Goal: Task Accomplishment & Management: Manage account settings

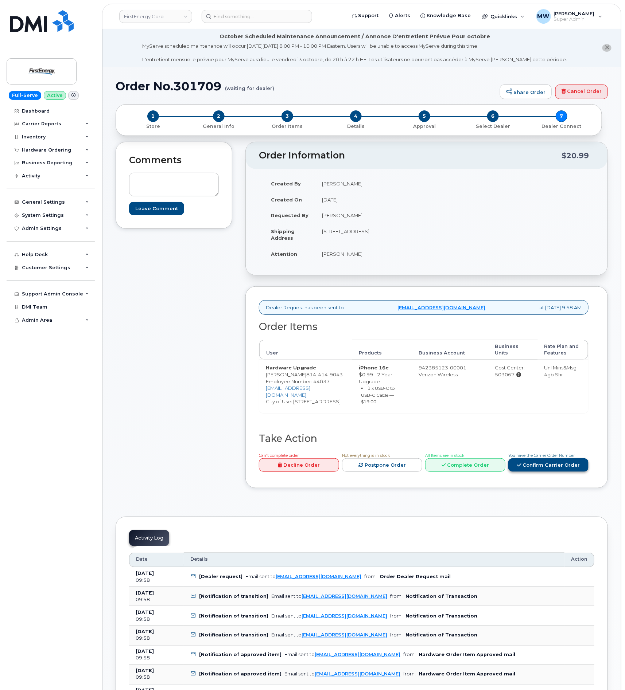
click at [558, 466] on link "Confirm Carrier Order" at bounding box center [548, 464] width 80 height 13
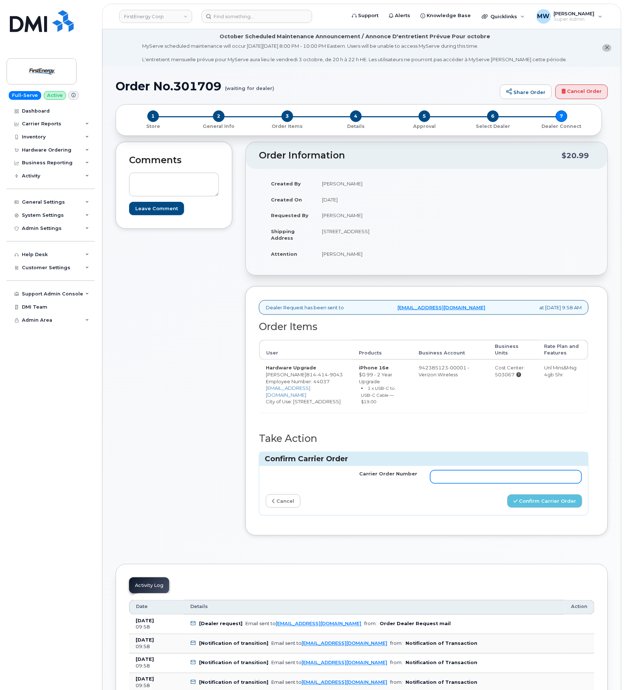
click at [500, 484] on input "Carrier Order Number" at bounding box center [505, 476] width 151 height 13
paste input "MB3000596686423"
type input "MB3000596686423"
click at [528, 508] on button "Confirm Carrier Order" at bounding box center [544, 500] width 75 height 13
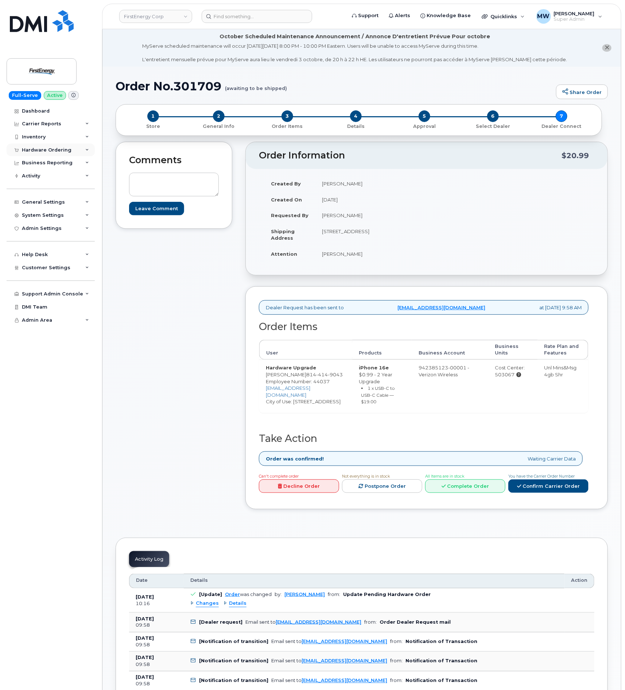
click at [44, 146] on div "Hardware Ordering" at bounding box center [51, 150] width 88 height 13
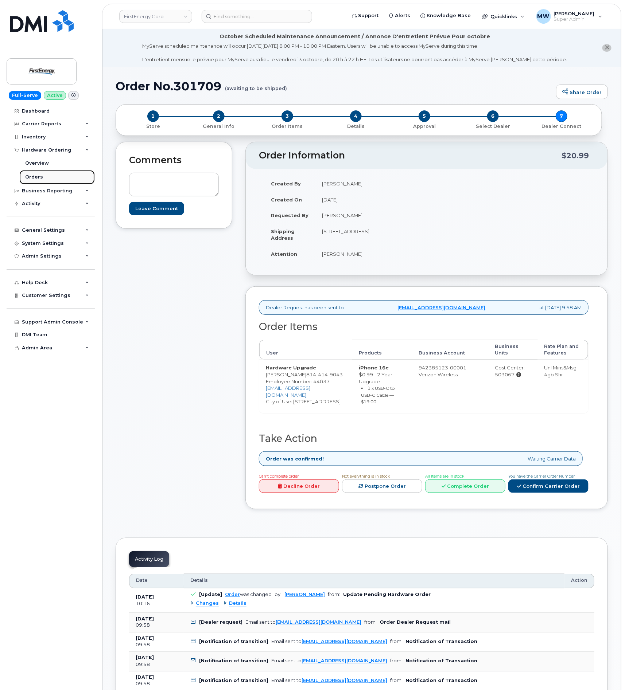
click at [49, 176] on link "Orders" at bounding box center [56, 177] width 75 height 14
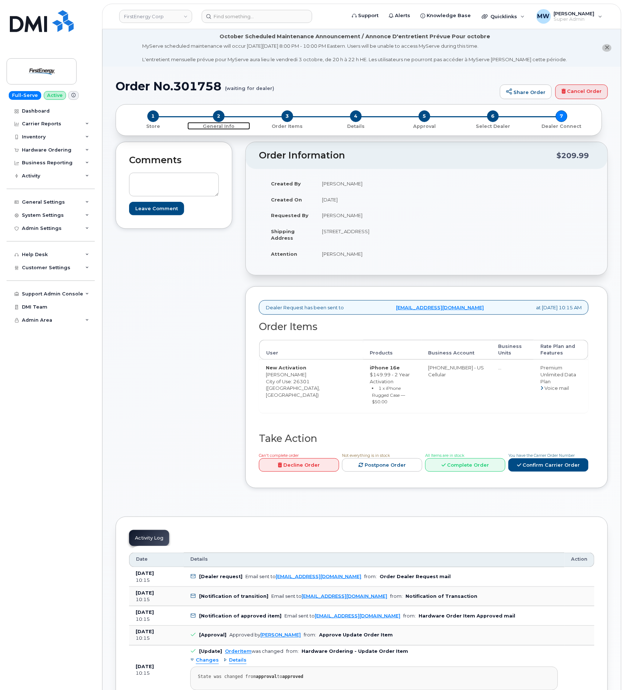
click at [218, 119] on span "2" at bounding box center [219, 116] width 12 height 12
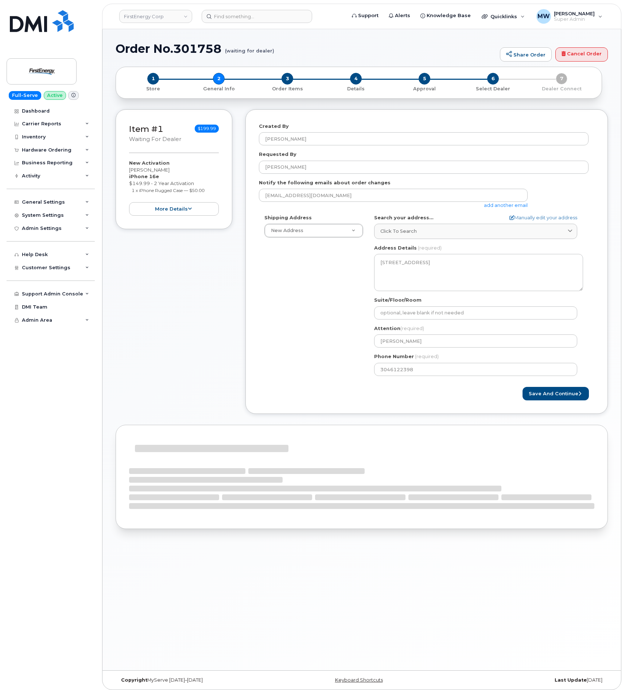
select select
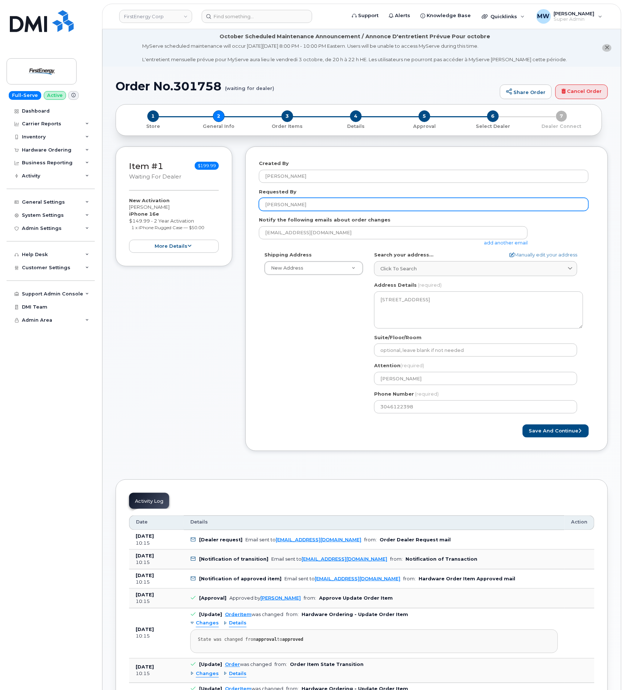
drag, startPoint x: 325, startPoint y: 209, endPoint x: 261, endPoint y: 208, distance: 63.8
click at [261, 208] on input "John S Bartholow" at bounding box center [423, 204] width 329 height 13
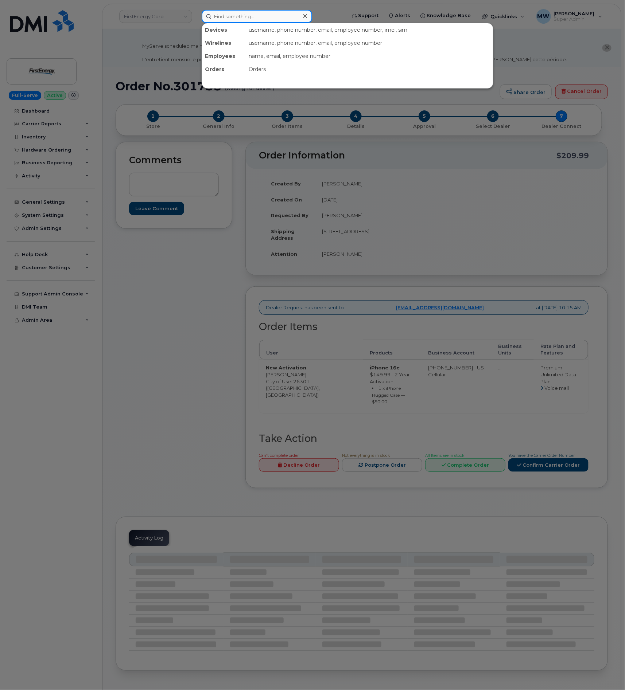
click at [279, 15] on input at bounding box center [256, 16] width 110 height 13
paste input "[PERSON_NAME]"
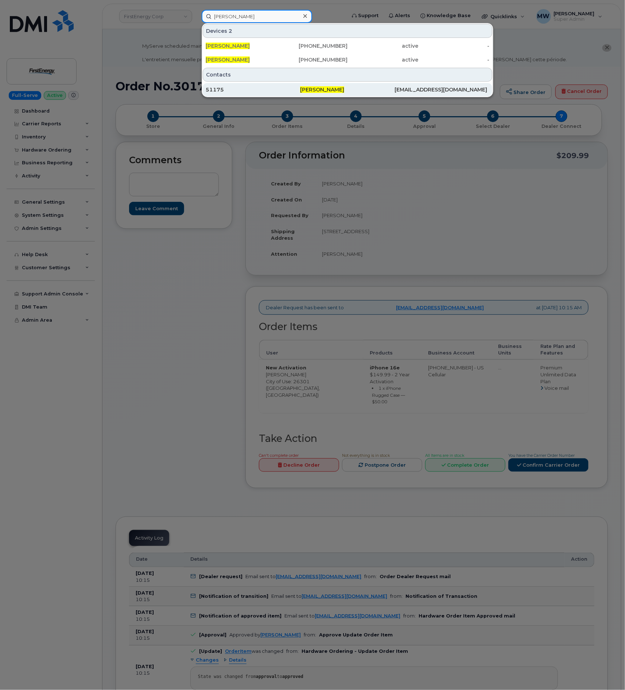
type input "[PERSON_NAME]"
click at [434, 92] on div "[EMAIL_ADDRESS][DOMAIN_NAME]" at bounding box center [442, 89] width 94 height 7
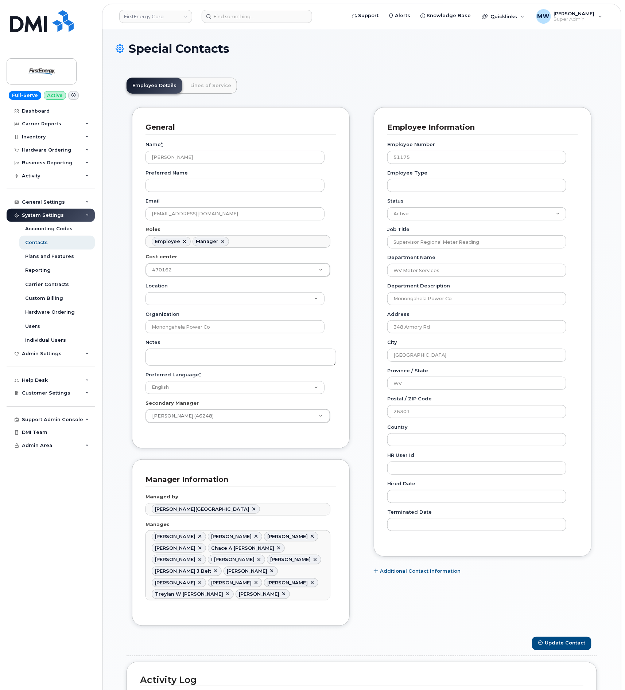
scroll to position [22, 0]
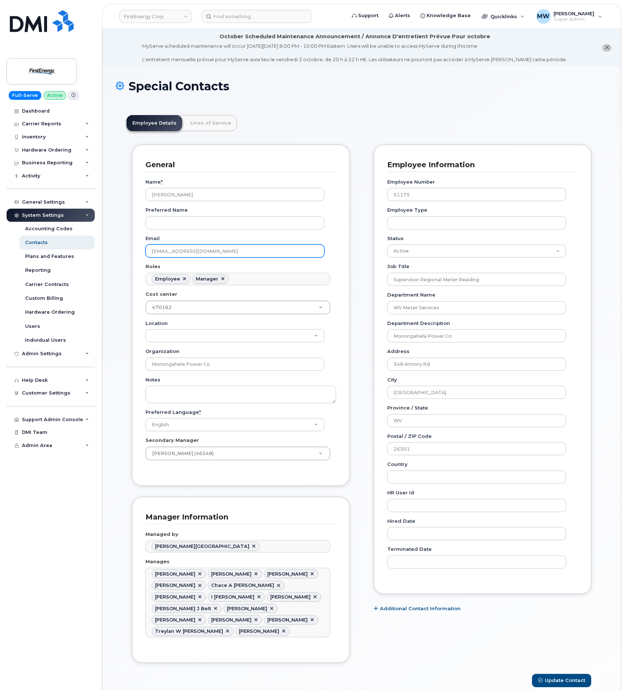
click at [242, 257] on input "bartholowj@firstenergycorp.com" at bounding box center [234, 250] width 179 height 13
click at [51, 149] on div "Hardware Ordering" at bounding box center [47, 150] width 50 height 6
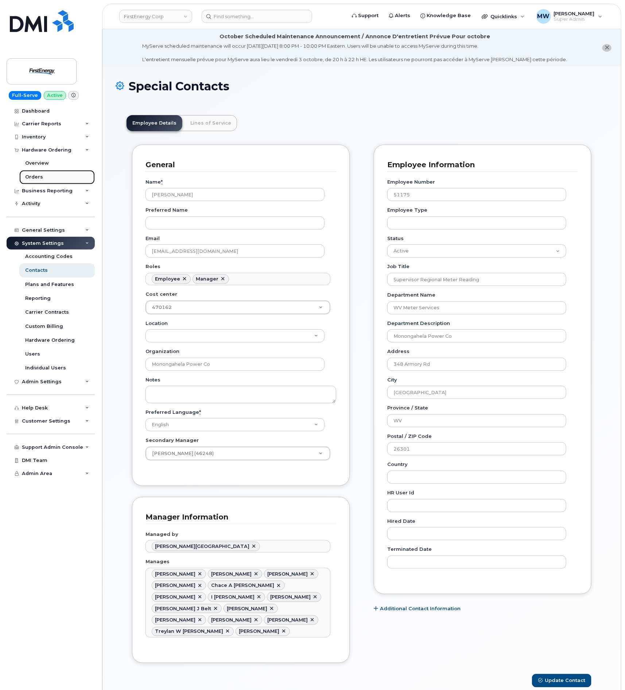
click at [39, 176] on div "Orders" at bounding box center [34, 177] width 18 height 7
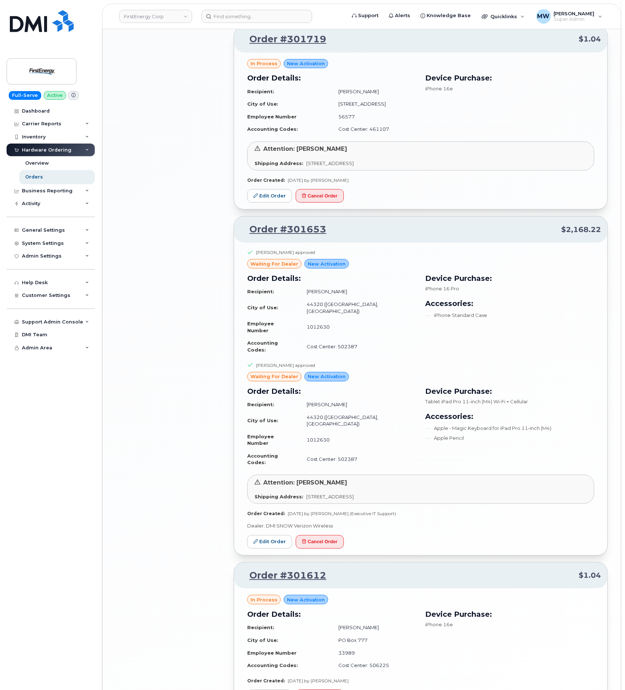
scroll to position [1143, 0]
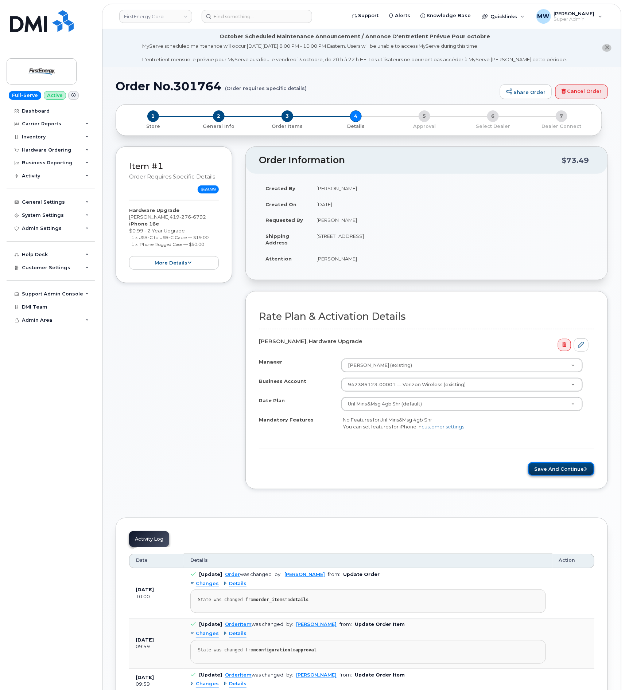
click at [549, 466] on button "Save and Continue" at bounding box center [561, 468] width 66 height 13
drag, startPoint x: 548, startPoint y: 473, endPoint x: 354, endPoint y: 68, distance: 448.5
click at [548, 471] on button "Save and Continue" at bounding box center [561, 468] width 66 height 13
drag, startPoint x: 542, startPoint y: 473, endPoint x: 138, endPoint y: 54, distance: 582.9
click at [542, 473] on button "Save and Continue" at bounding box center [561, 468] width 66 height 13
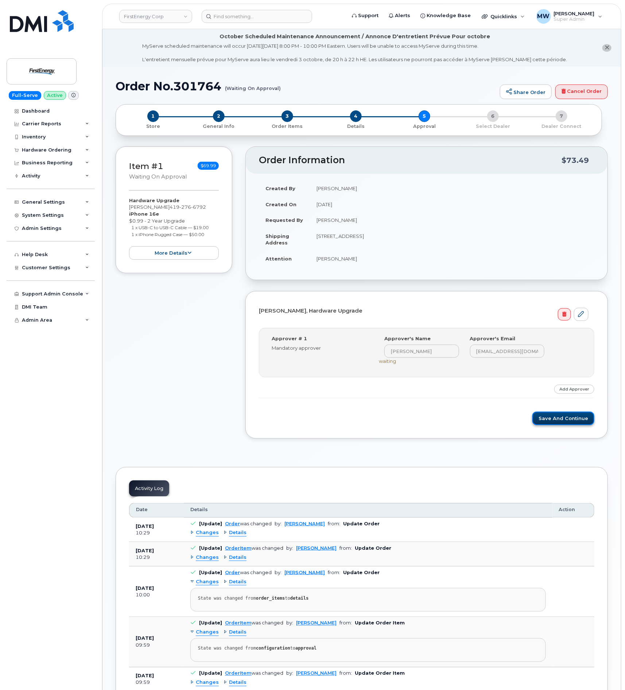
click at [559, 418] on button "Save and Continue" at bounding box center [563, 418] width 62 height 13
click at [562, 421] on button "Save and Continue" at bounding box center [563, 418] width 62 height 13
click at [567, 423] on button "Save and Continue" at bounding box center [563, 418] width 62 height 13
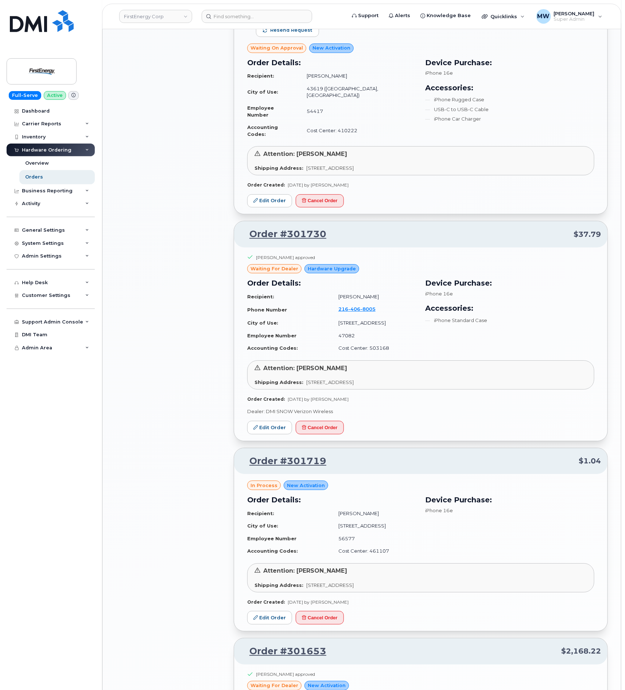
scroll to position [820, 0]
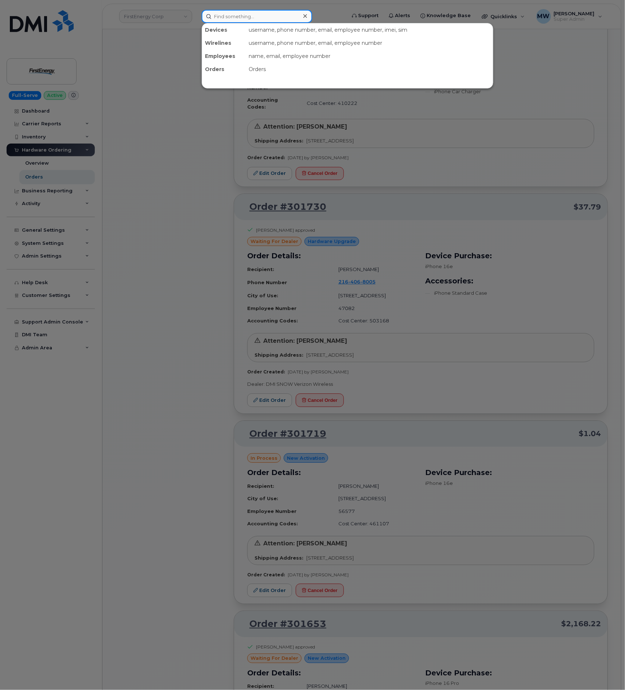
click at [218, 16] on input at bounding box center [256, 16] width 110 height 13
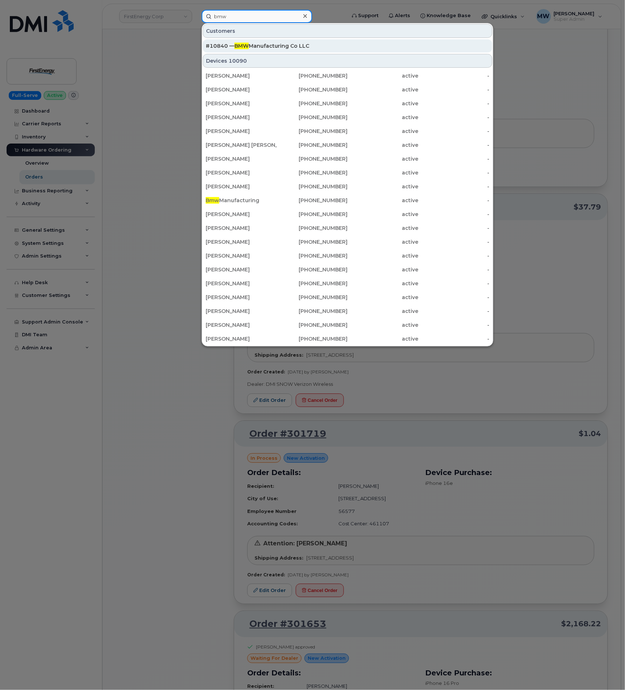
type input "bmw"
click at [261, 44] on div "#10840 — BMW Manufacturing Co LLC" at bounding box center [346, 45] width 283 height 7
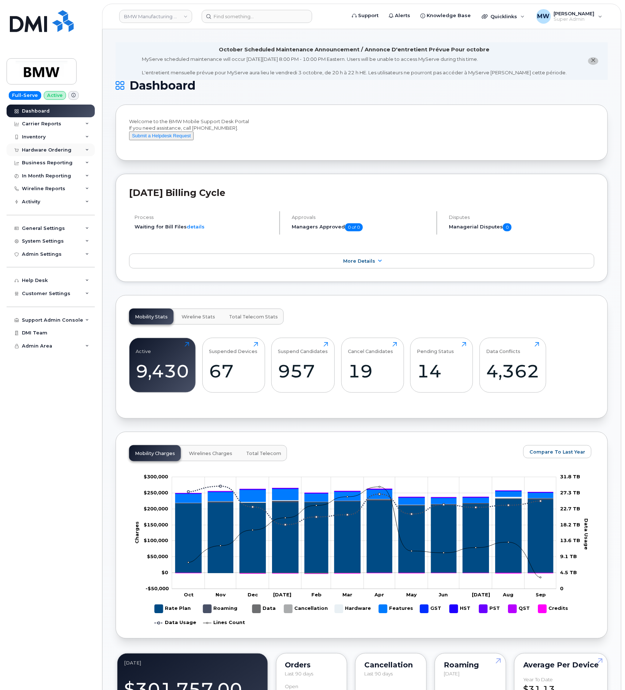
click at [44, 151] on div "Hardware Ordering" at bounding box center [47, 150] width 50 height 6
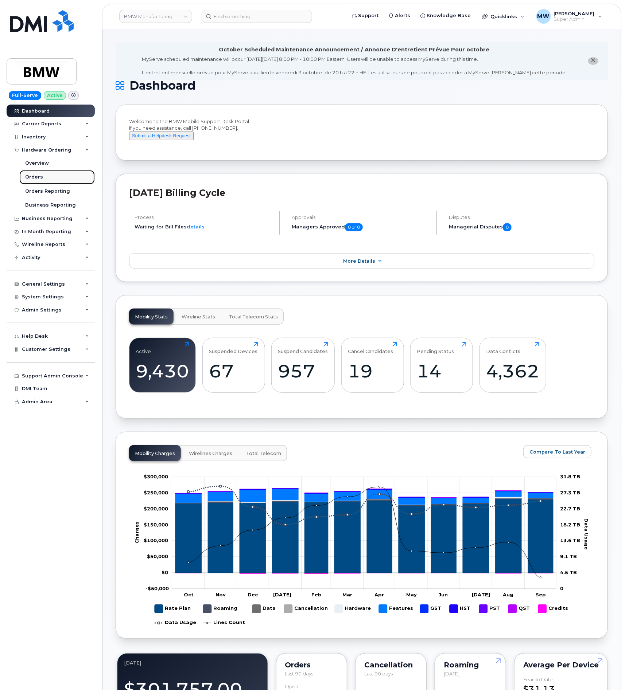
click at [34, 178] on div "Orders" at bounding box center [34, 177] width 18 height 7
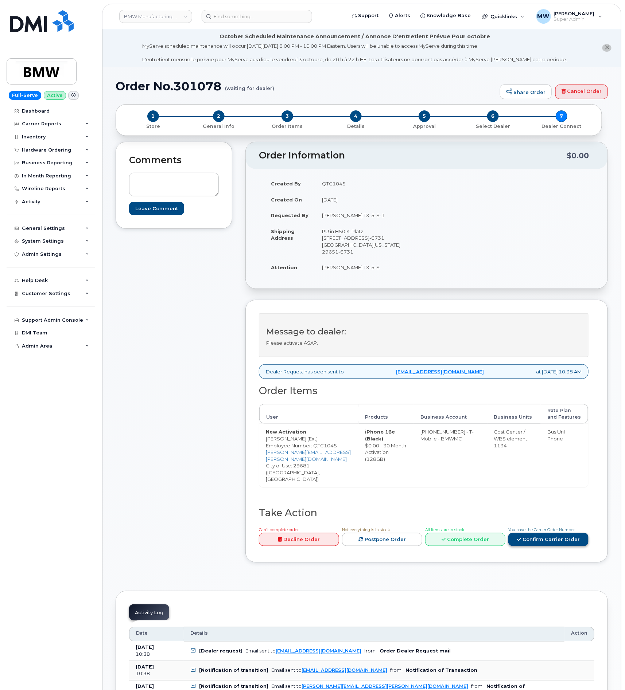
click at [555, 533] on link "Confirm Carrier Order" at bounding box center [548, 539] width 80 height 13
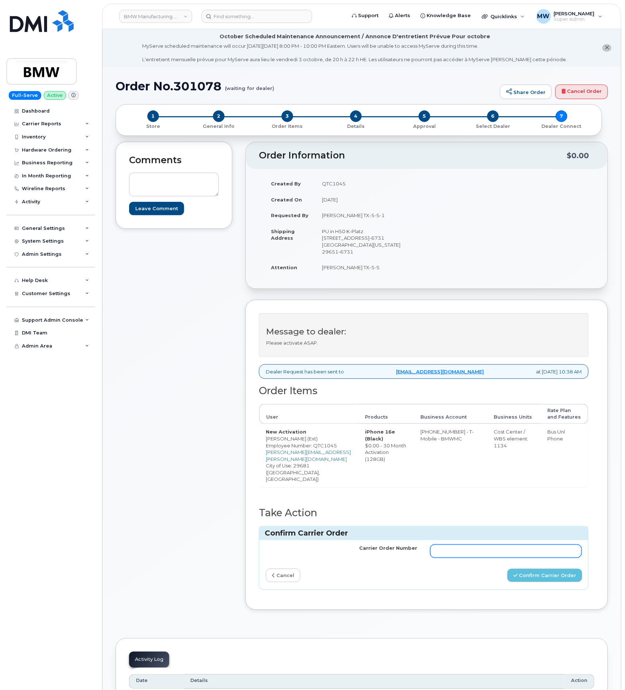
drag, startPoint x: 519, startPoint y: 536, endPoint x: 526, endPoint y: 543, distance: 9.5
click at [519, 545] on input "Carrier Order Number" at bounding box center [505, 551] width 151 height 13
paste input "771942570"
type input "771942570"
click at [557, 569] on button "Confirm Carrier Order" at bounding box center [544, 575] width 75 height 13
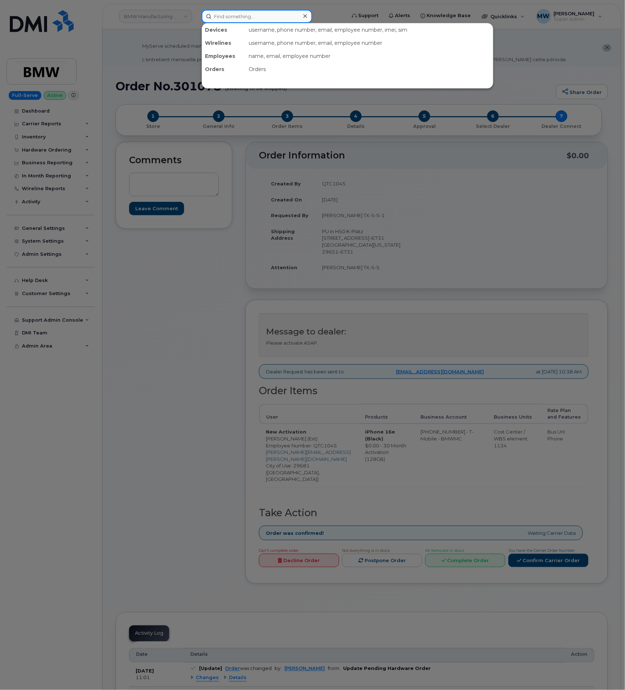
paste input "864) 768-9178"
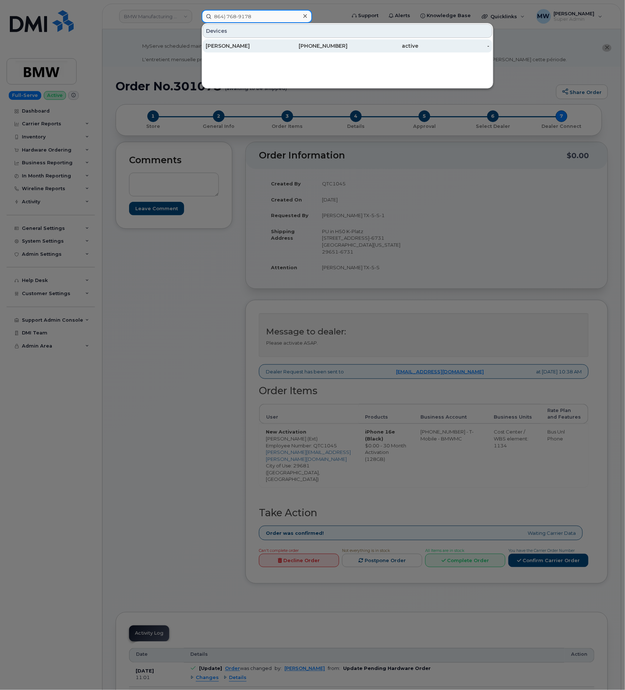
type input "864) 768-9178"
click at [297, 46] on div "864-768-9178" at bounding box center [312, 45] width 71 height 7
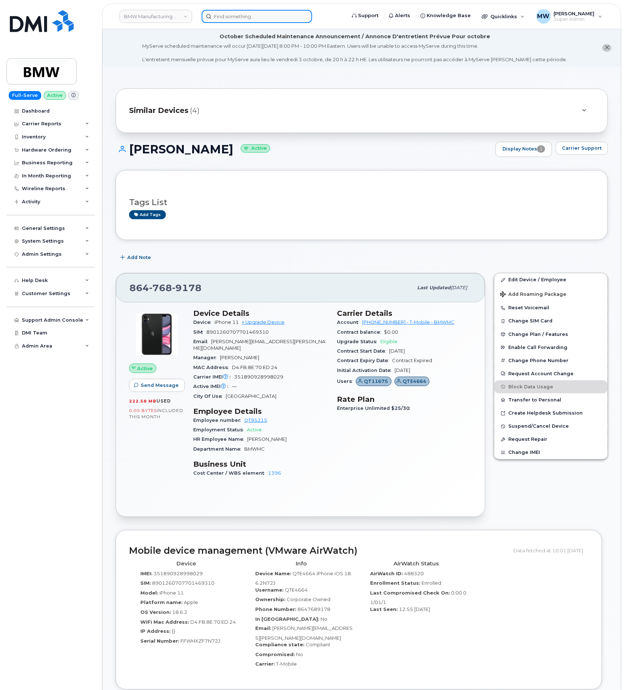
click at [266, 16] on input at bounding box center [256, 16] width 110 height 13
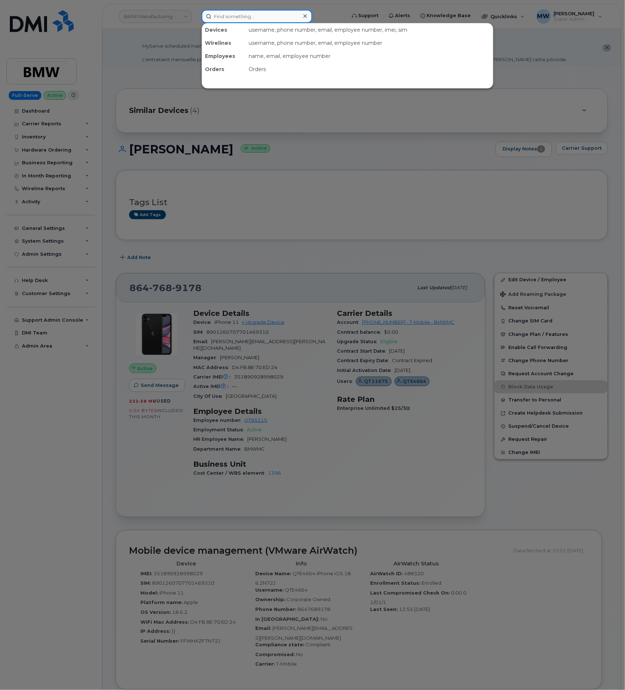
paste input "864) 631-5435"
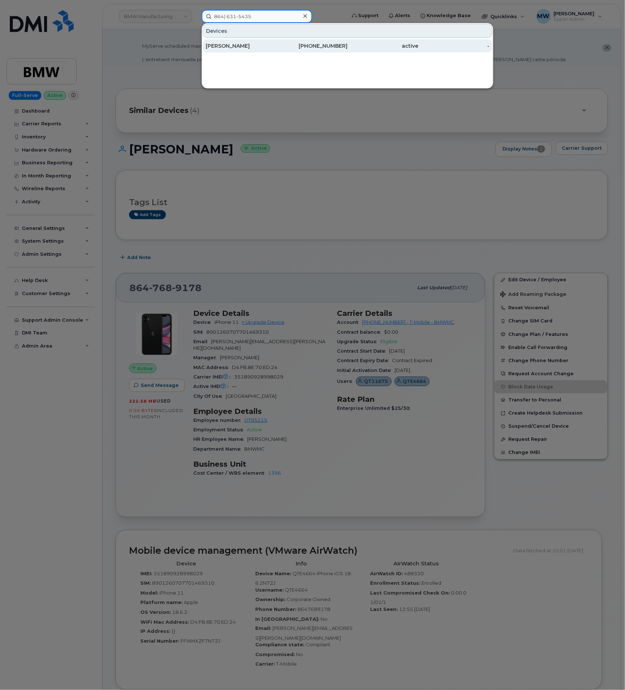
type input "864) 631-5435"
click at [309, 43] on div "864-631-5435" at bounding box center [312, 45] width 71 height 7
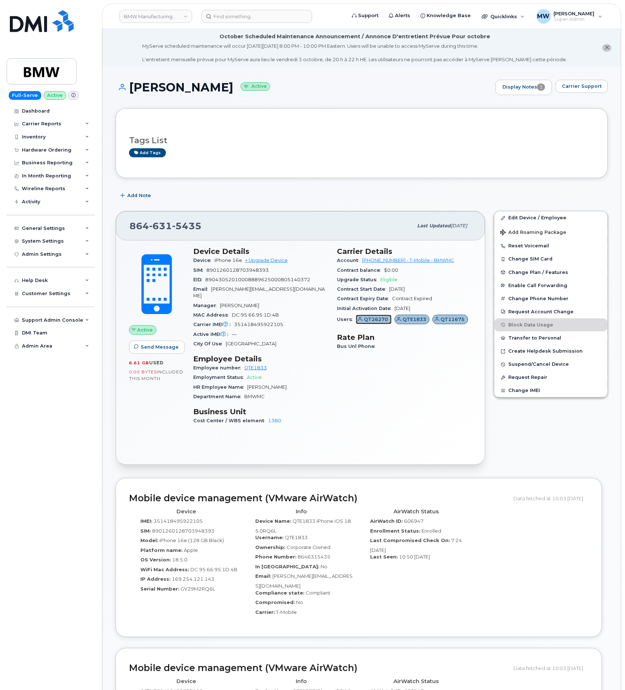
click at [368, 320] on span "QT26270" at bounding box center [376, 319] width 24 height 7
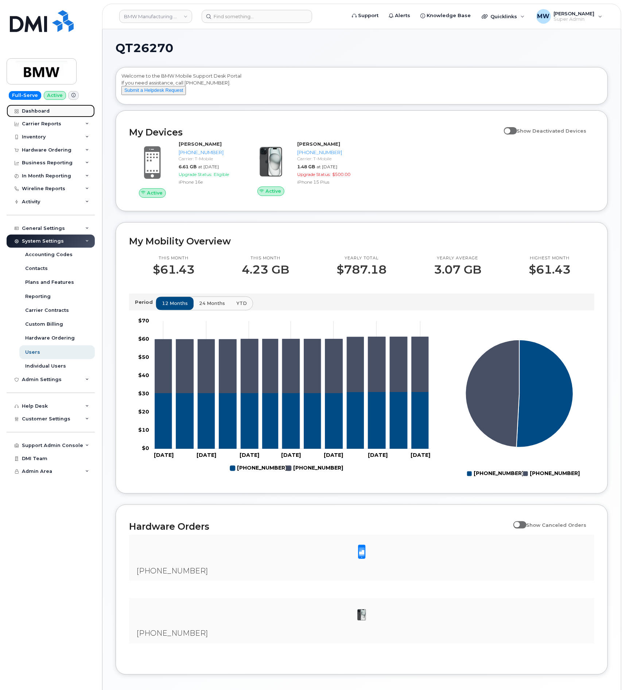
click at [41, 111] on div "Dashboard" at bounding box center [36, 111] width 28 height 6
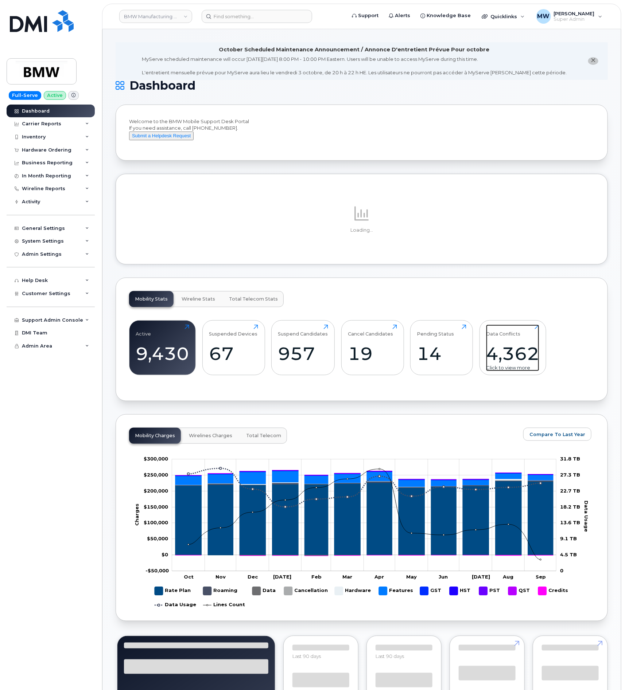
click at [508, 353] on div "4,362" at bounding box center [512, 353] width 53 height 21
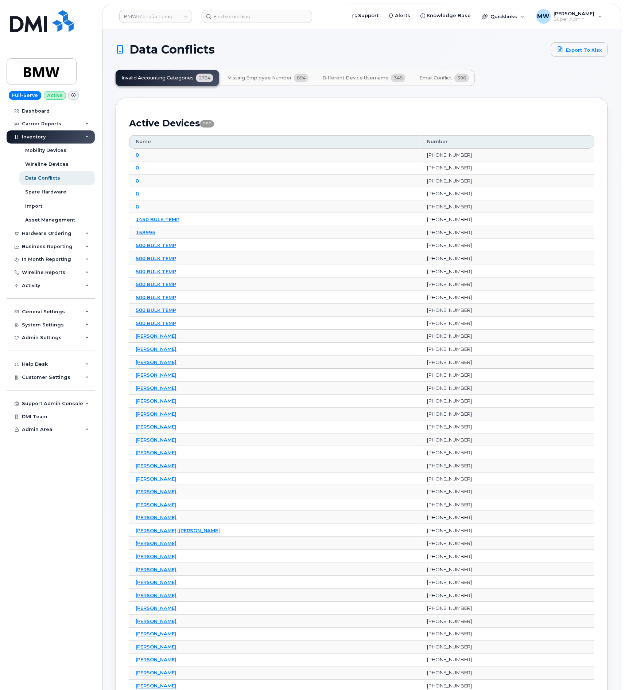
click at [289, 80] on span "Missing Employee Number" at bounding box center [259, 78] width 64 height 6
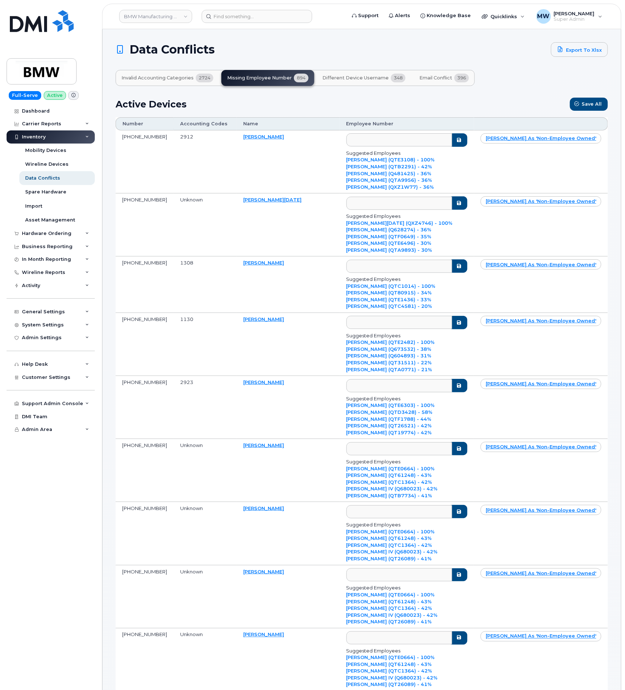
click at [383, 80] on span "Different Device Username" at bounding box center [355, 78] width 66 height 6
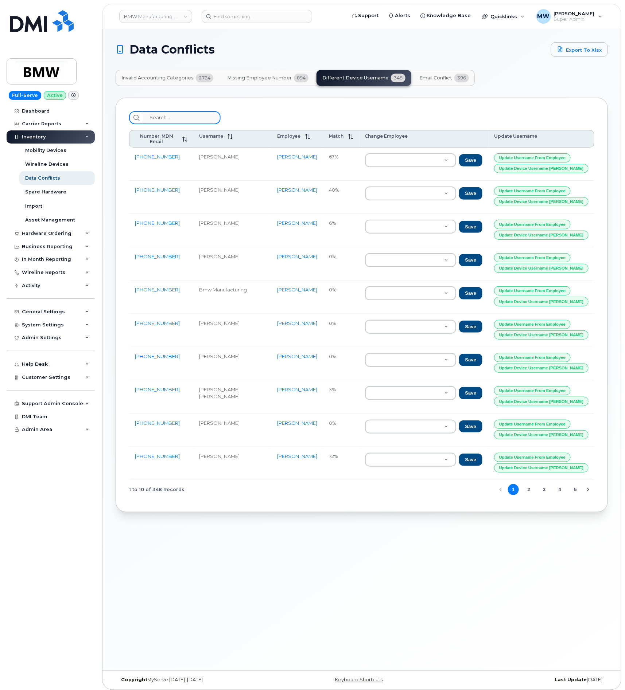
click at [177, 117] on input "search" at bounding box center [182, 117] width 78 height 13
paste input "Jerry Earley"
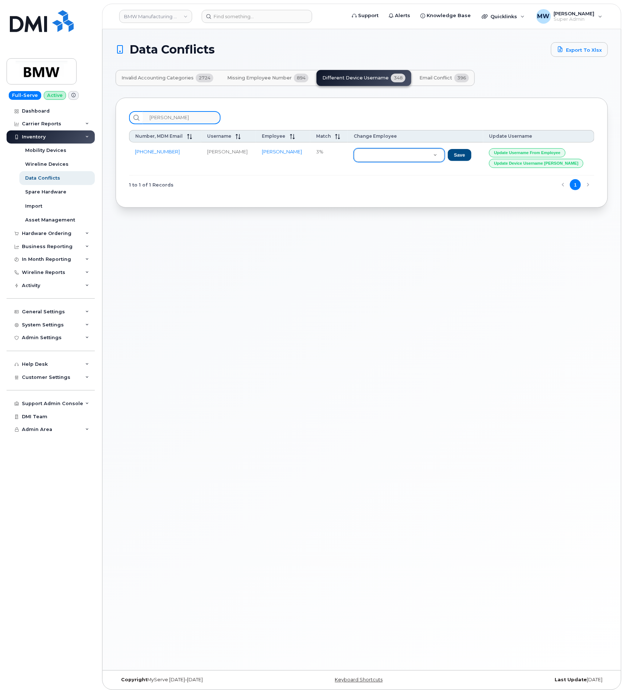
type input "[PERSON_NAME]"
click at [73, 325] on div "System Settings" at bounding box center [51, 324] width 88 height 13
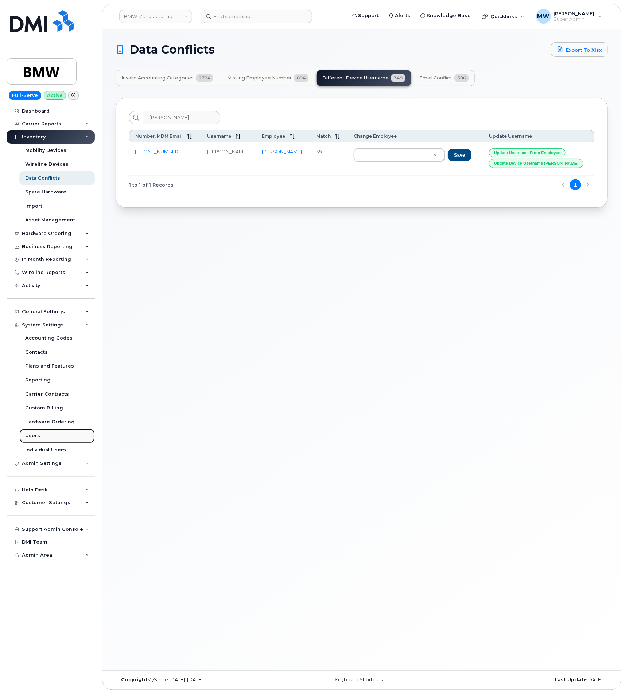
click at [48, 435] on link "Users" at bounding box center [56, 436] width 75 height 14
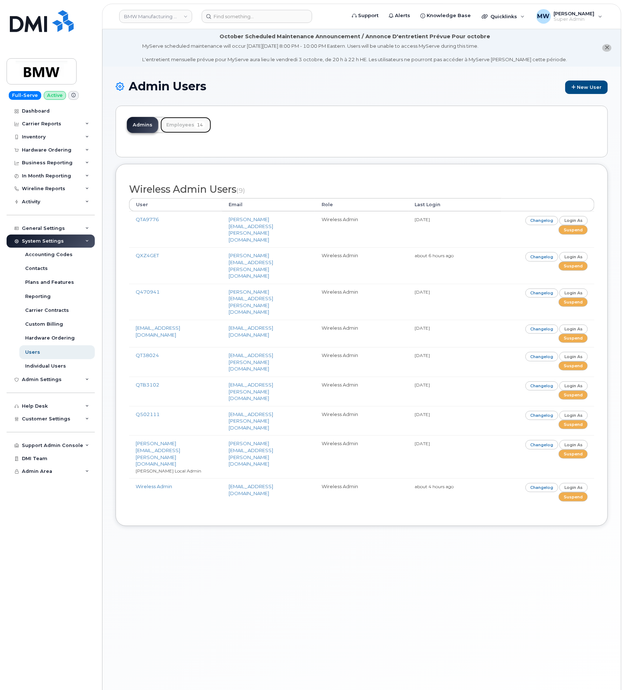
click at [187, 120] on link "Employees 14" at bounding box center [185, 125] width 51 height 16
click at [197, 125] on span "14" at bounding box center [199, 124] width 11 height 7
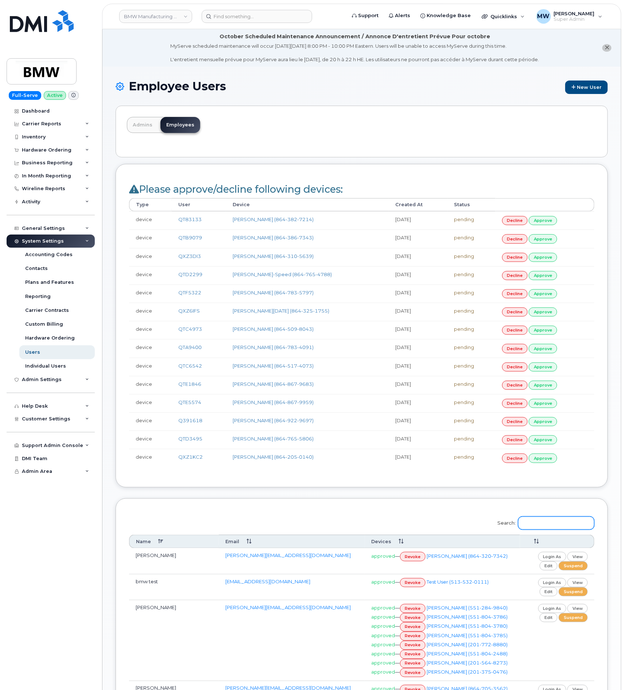
click at [550, 530] on input "Search:" at bounding box center [556, 523] width 76 height 13
paste input "Jerry Earley"
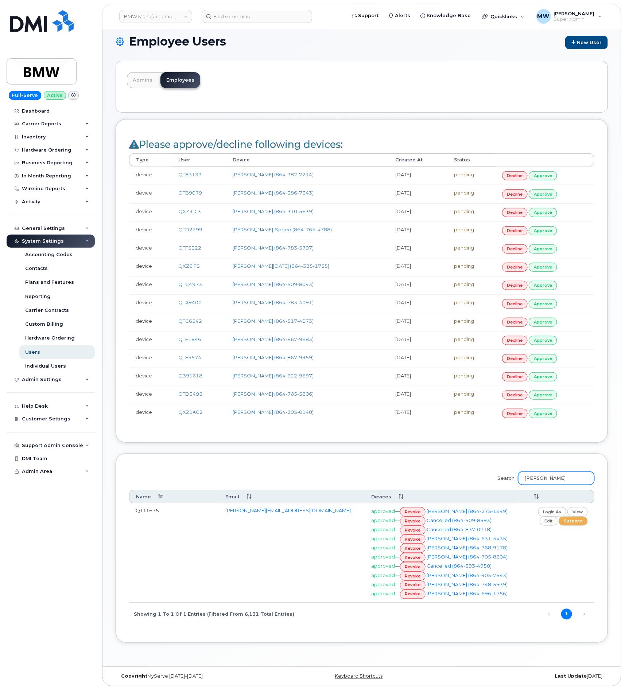
scroll to position [66, 0]
type input "Jerry Earley"
click at [416, 535] on link "revoke" at bounding box center [413, 539] width 26 height 9
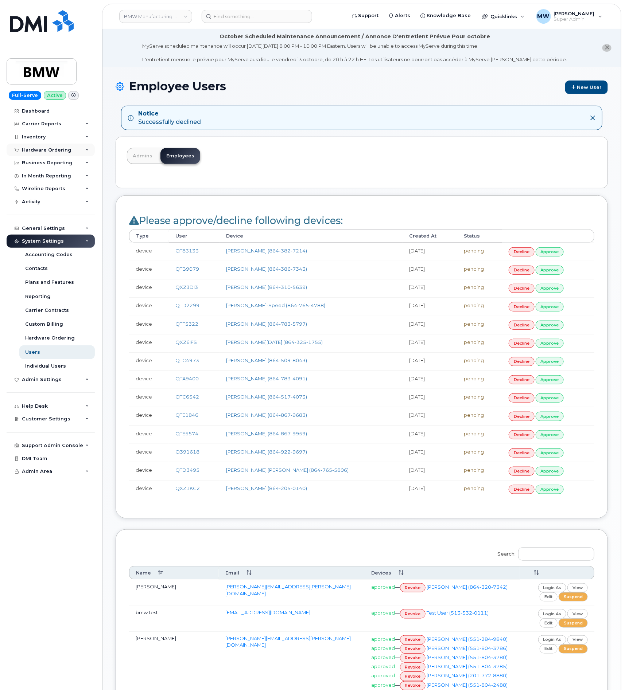
click at [61, 149] on div "Hardware Ordering" at bounding box center [47, 150] width 50 height 6
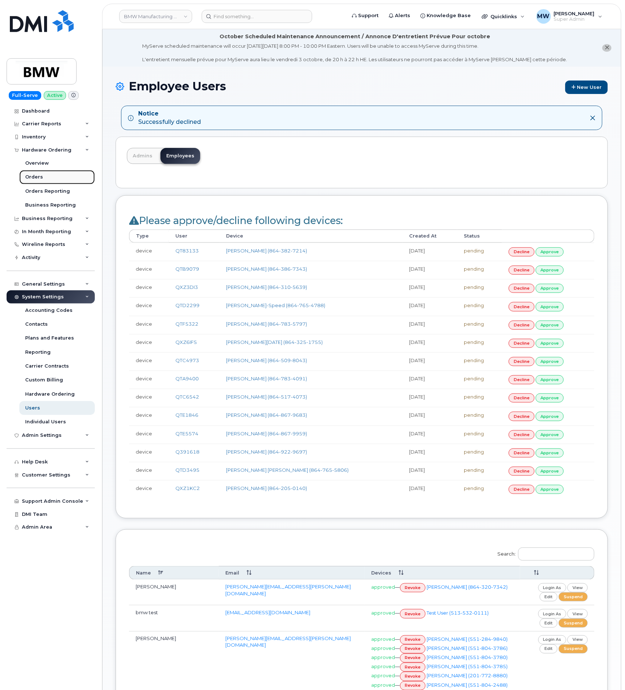
click at [49, 176] on link "Orders" at bounding box center [56, 177] width 75 height 14
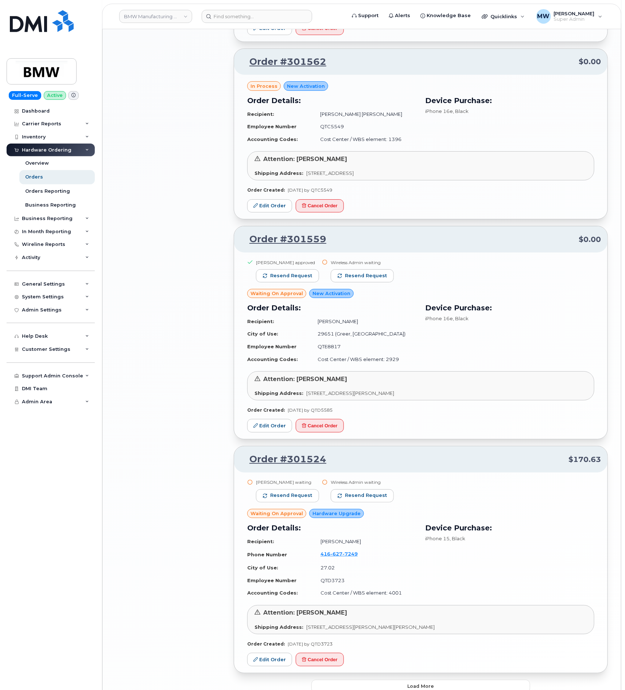
scroll to position [1055, 0]
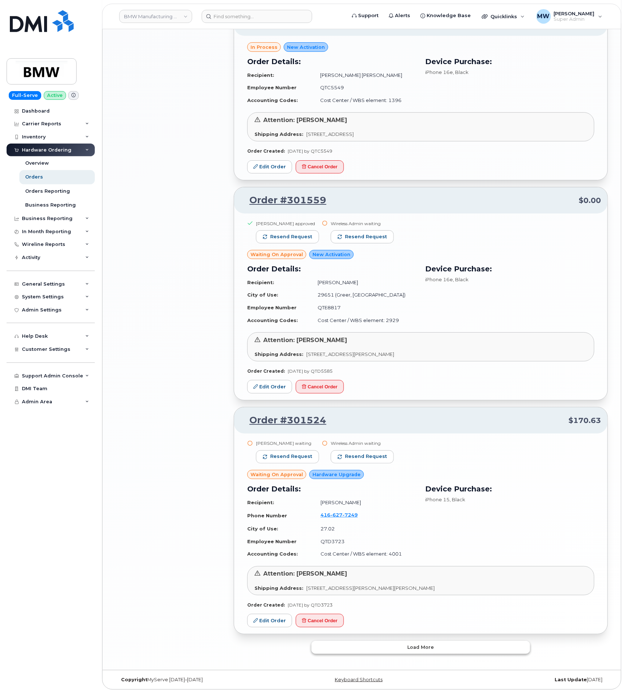
click at [427, 645] on span "Load more" at bounding box center [420, 647] width 27 height 7
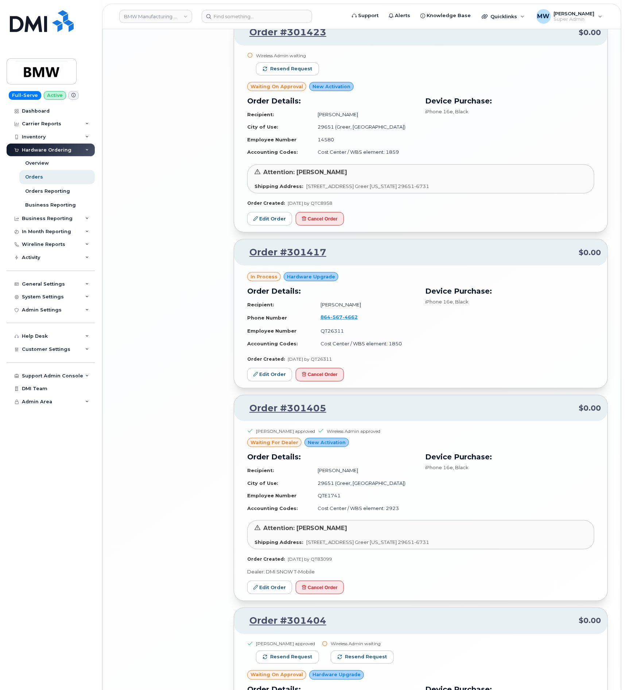
scroll to position [2704, 0]
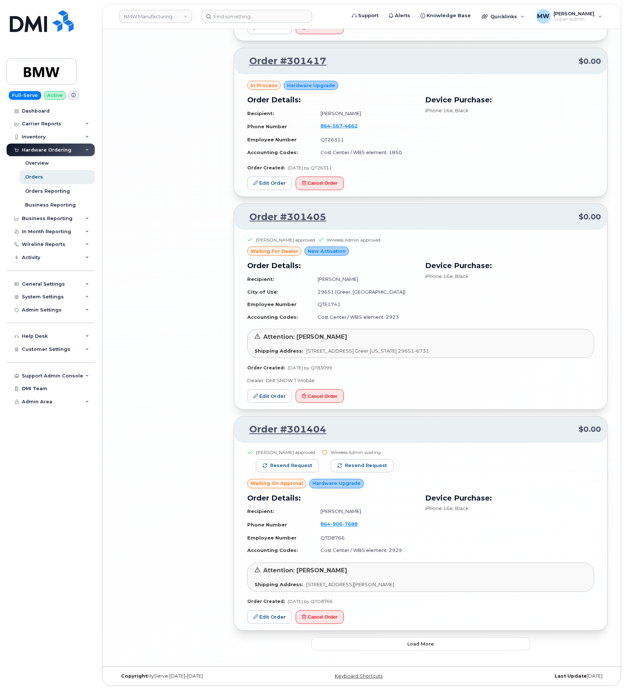
click at [397, 648] on button "Load more" at bounding box center [420, 644] width 219 height 13
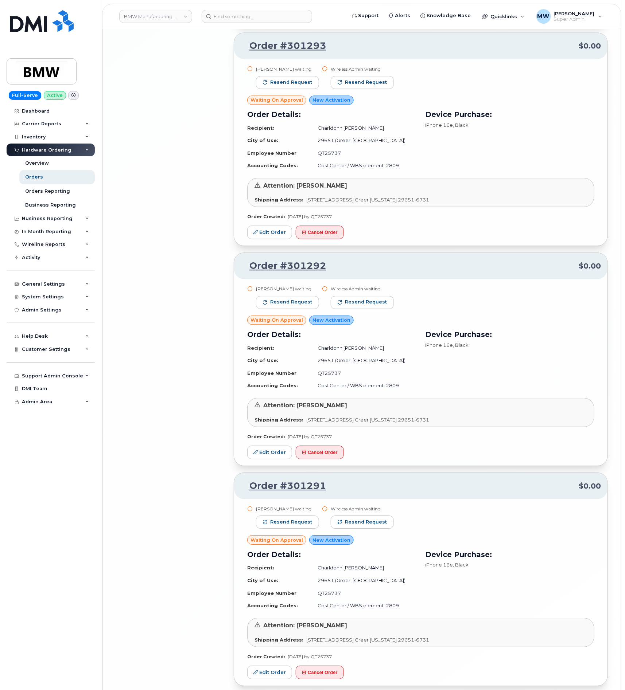
scroll to position [4449, 0]
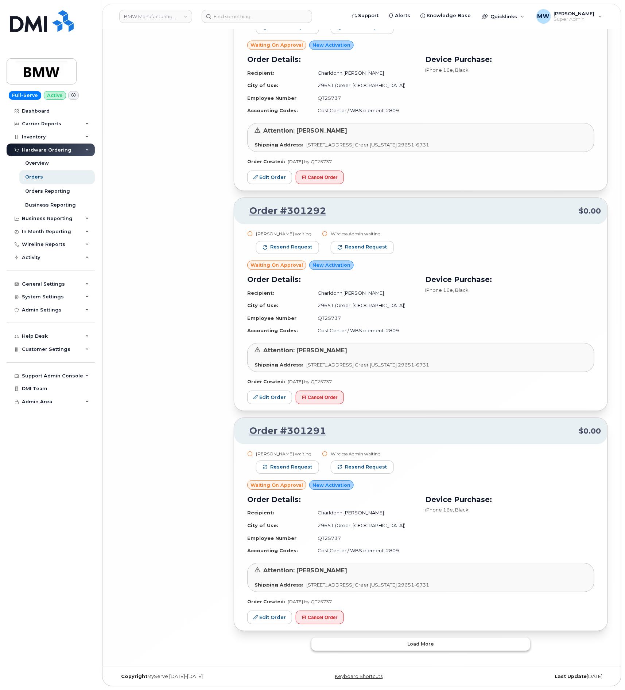
click at [463, 642] on button "Load more" at bounding box center [420, 644] width 219 height 13
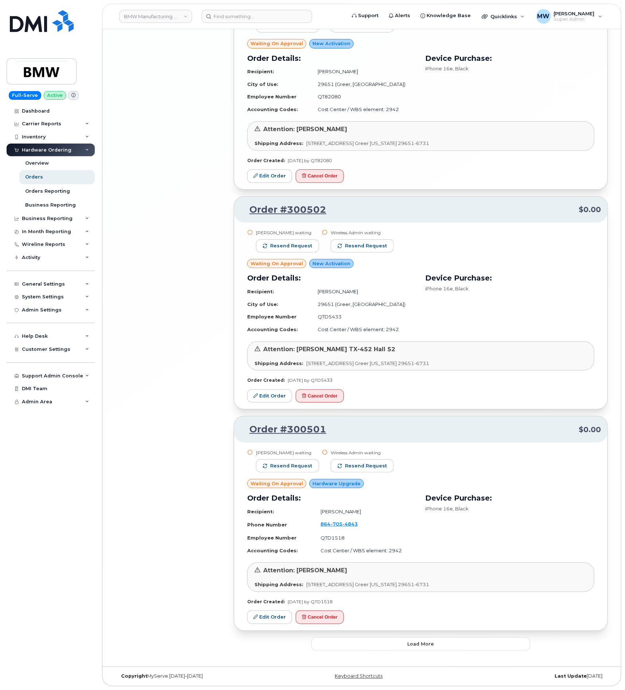
scroll to position [6239, 0]
click at [433, 640] on button "Load more" at bounding box center [420, 644] width 219 height 13
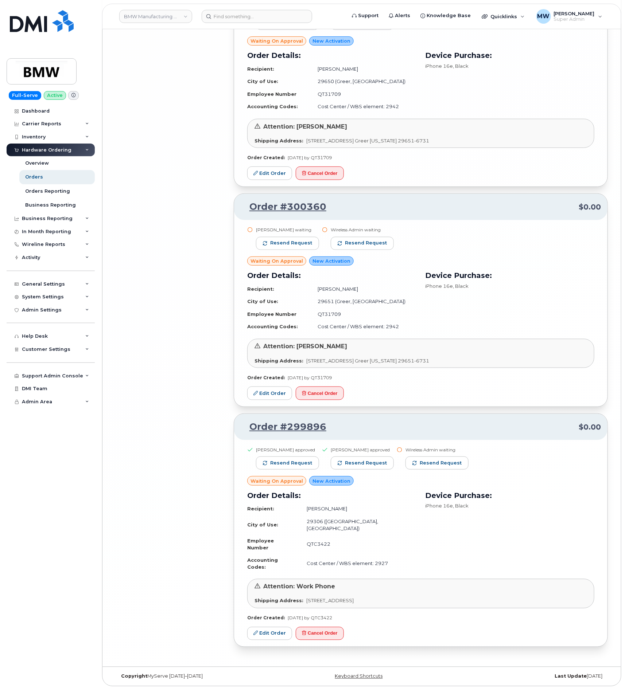
scroll to position [7555, 0]
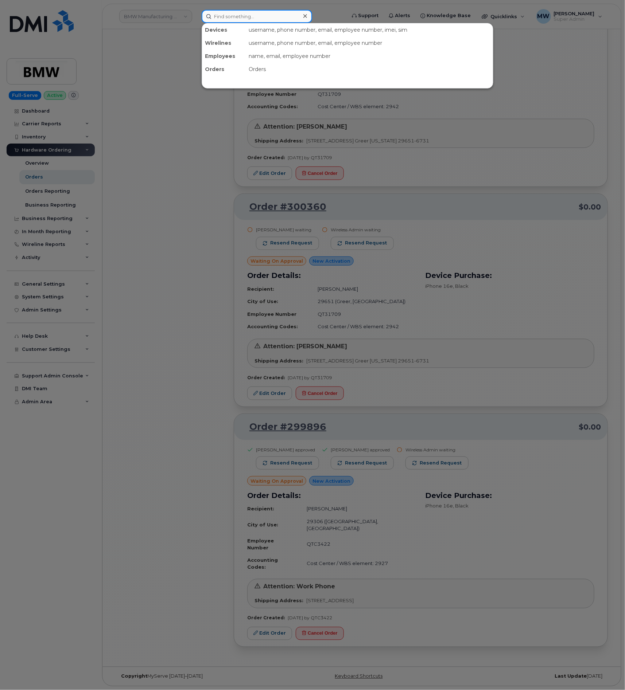
click at [217, 17] on input at bounding box center [256, 16] width 110 height 13
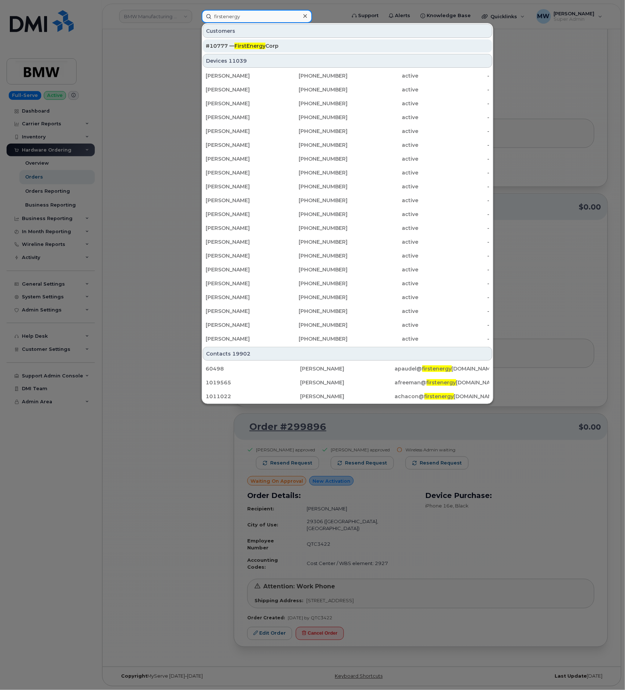
type input "firstenergy"
click at [236, 41] on div "#10777 — FirstEnergy Corp" at bounding box center [346, 45] width 283 height 13
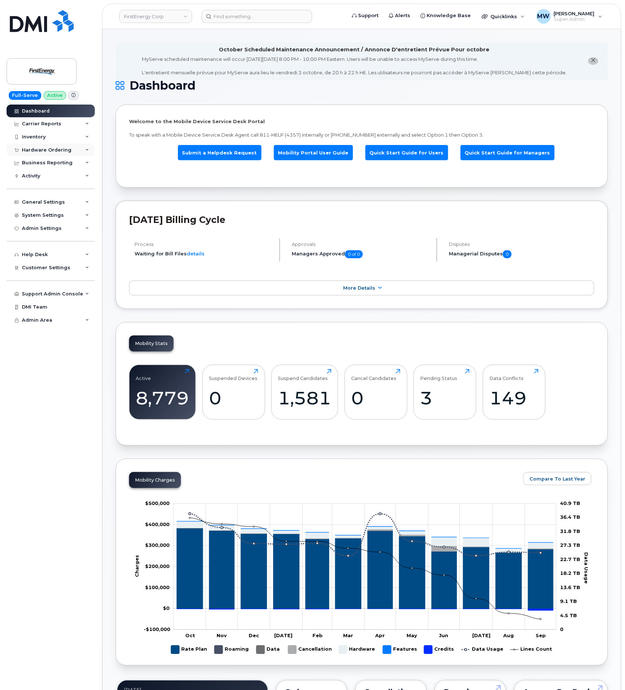
click at [31, 151] on div "Hardware Ordering" at bounding box center [47, 150] width 50 height 6
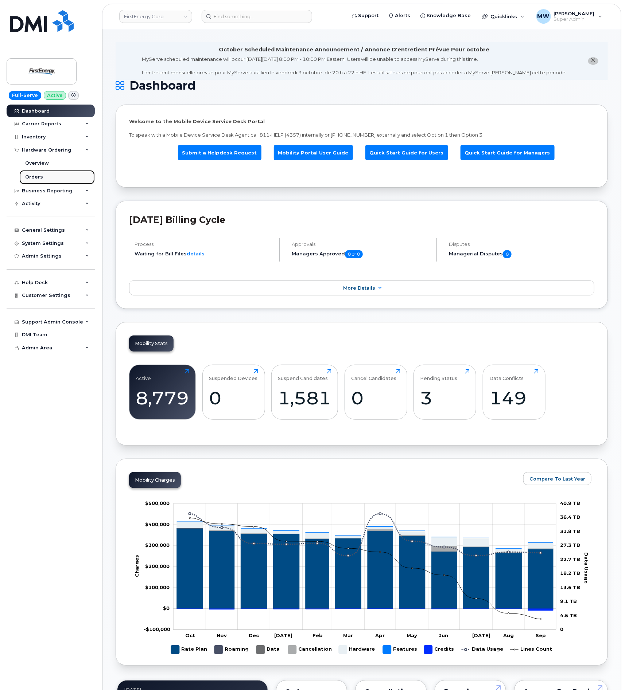
click at [50, 180] on link "Orders" at bounding box center [56, 177] width 75 height 14
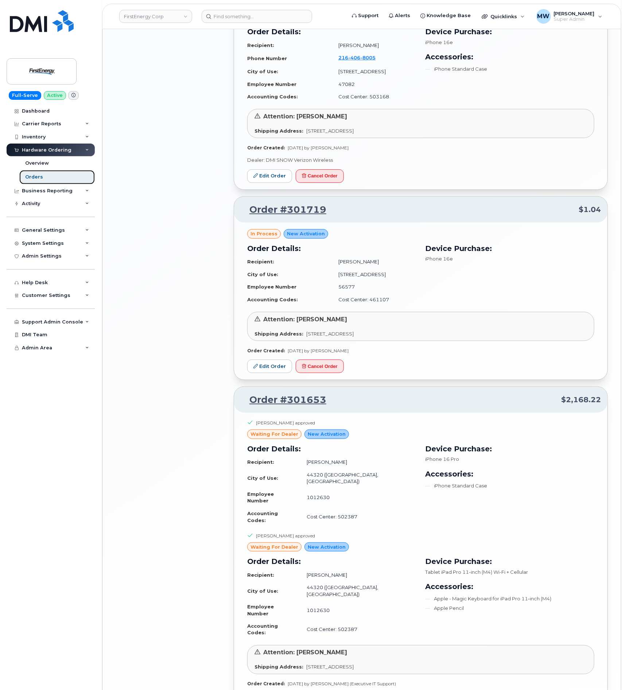
scroll to position [1293, 0]
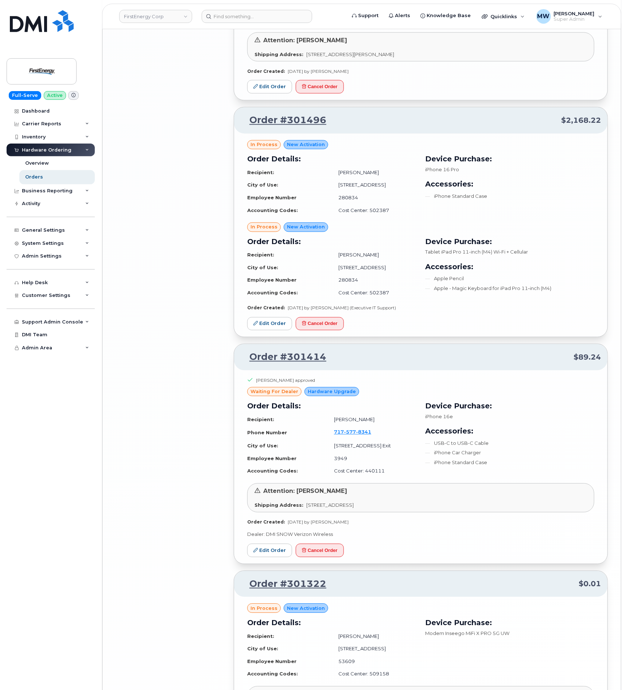
scroll to position [3085, 0]
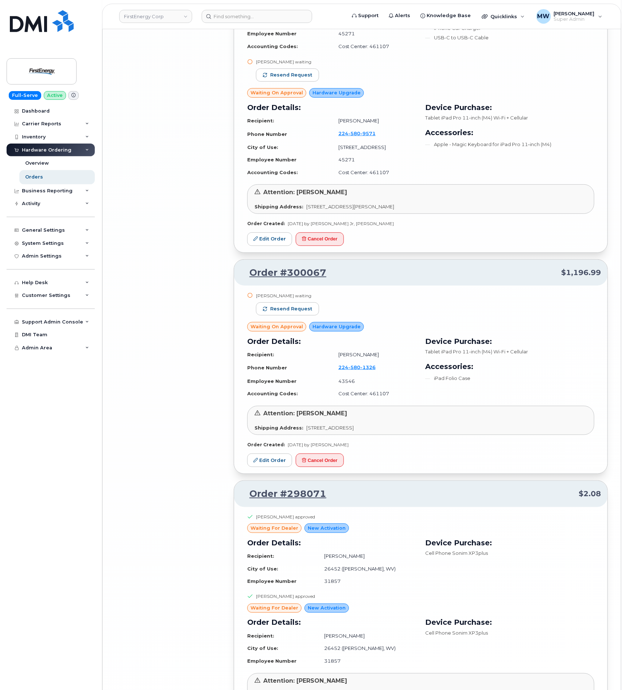
scroll to position [5069, 0]
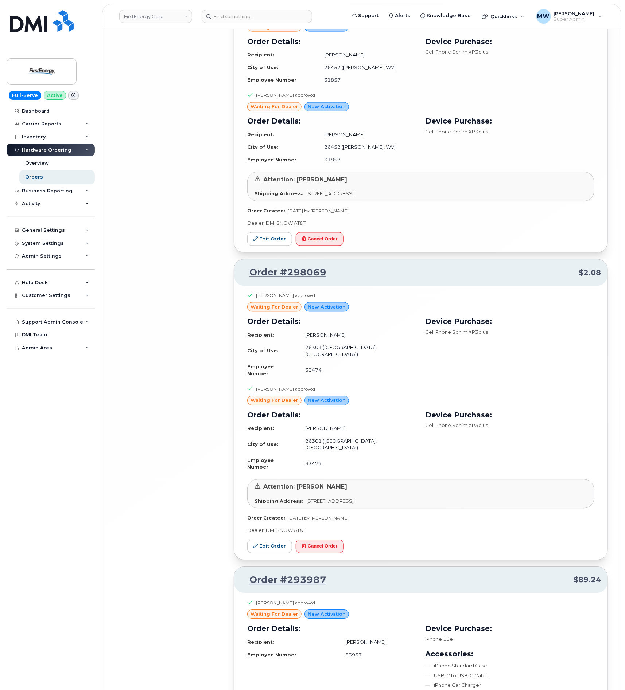
scroll to position [5554, 0]
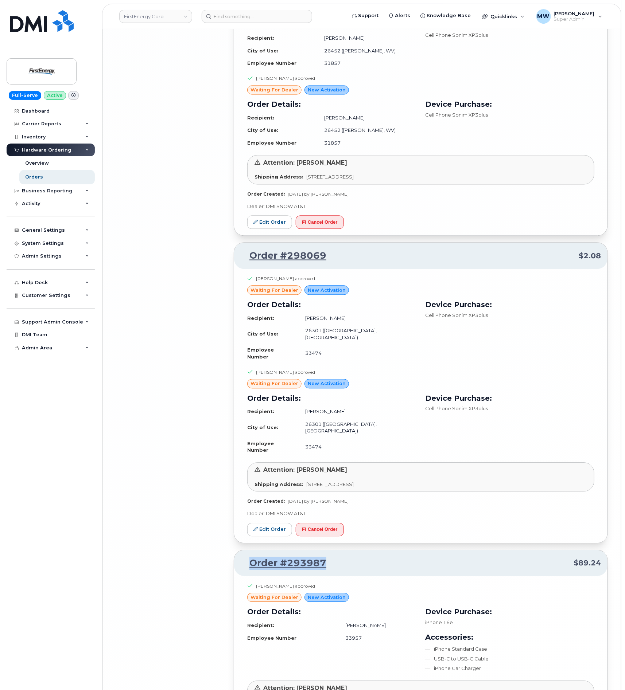
drag, startPoint x: 341, startPoint y: 446, endPoint x: 243, endPoint y: 448, distance: 98.4
click at [243, 557] on p "Order #293987 $89.24" at bounding box center [420, 563] width 360 height 13
copy link "Order #293987"
click at [285, 16] on input at bounding box center [256, 16] width 110 height 13
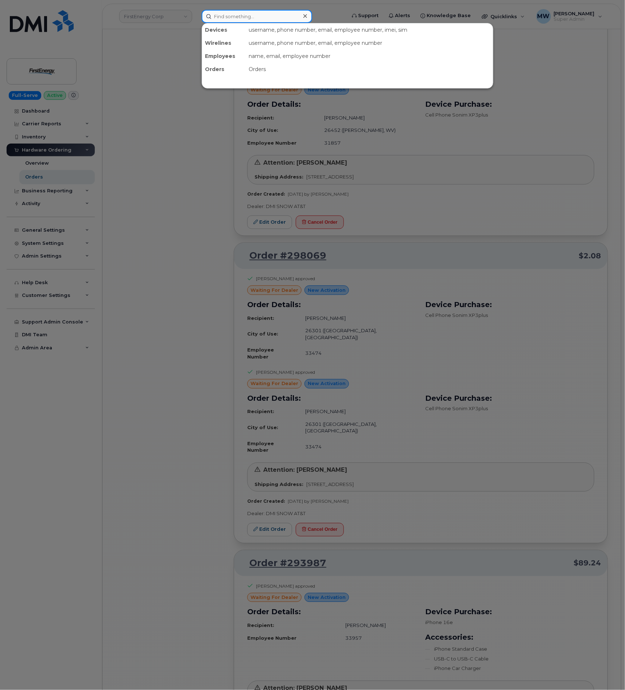
paste input "8647058604"
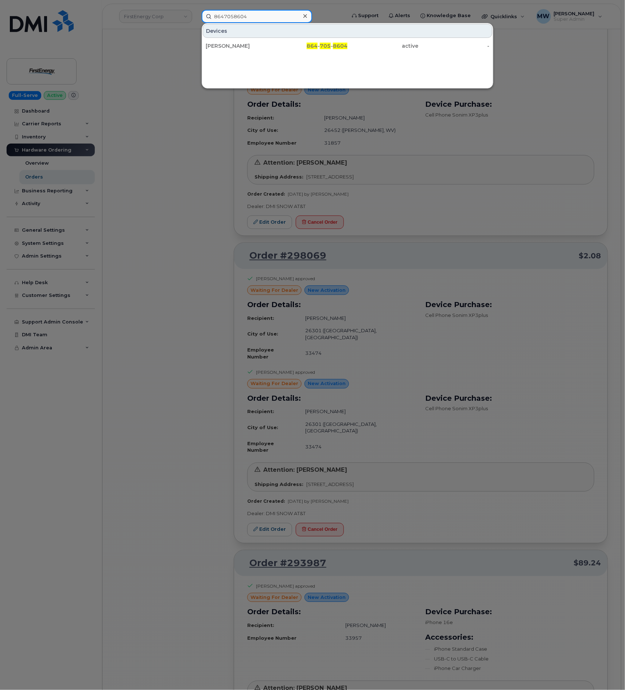
type input "8647058604"
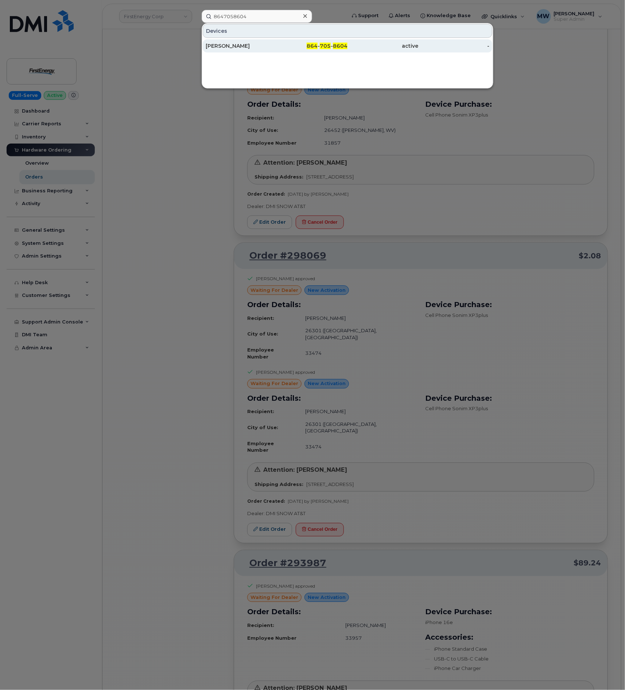
click at [309, 46] on span "864" at bounding box center [311, 46] width 11 height 7
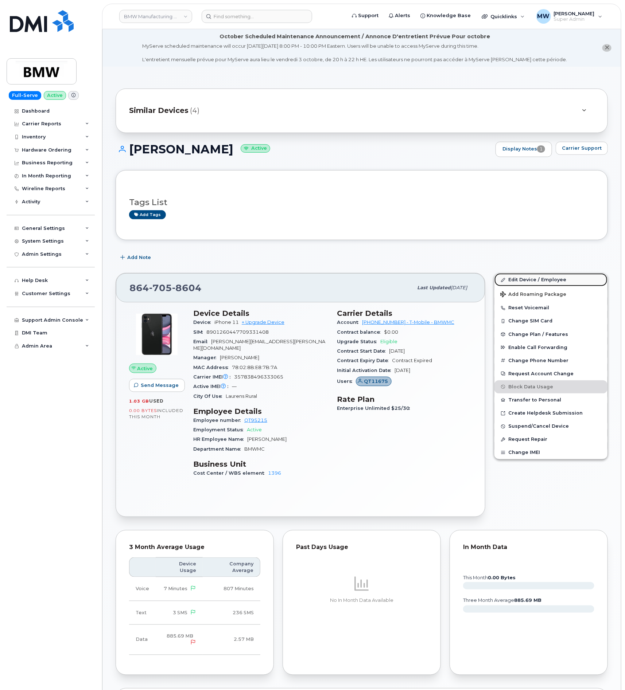
click at [540, 280] on link "Edit Device / Employee" at bounding box center [550, 279] width 113 height 13
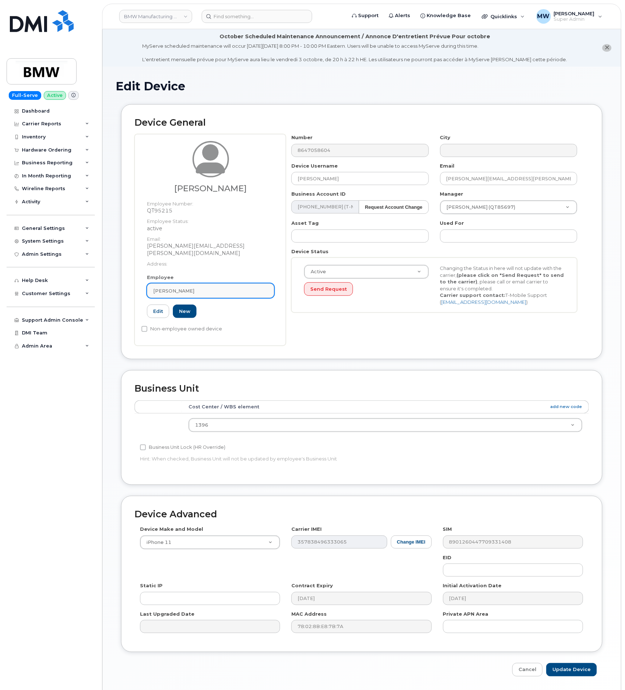
click at [215, 287] on div "[PERSON_NAME]" at bounding box center [210, 290] width 115 height 7
paste input "QT13889"
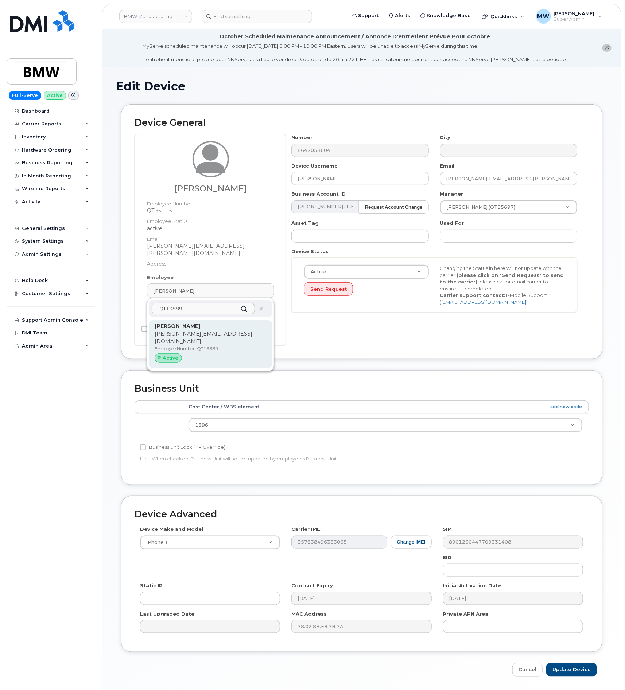
type input "QT13889"
click at [218, 345] on p "Employee Number: QT13889" at bounding box center [210, 348] width 112 height 7
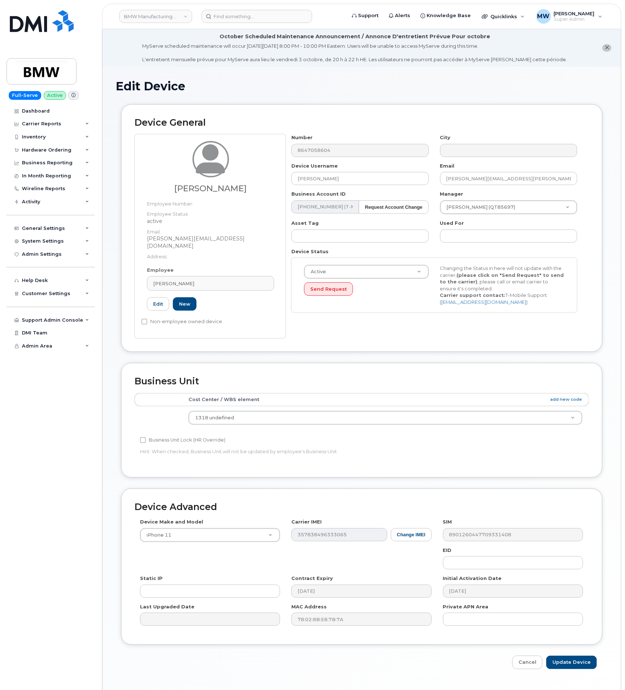
type input "QT13889"
type input "[PERSON_NAME]"
type input "[PERSON_NAME][EMAIL_ADDRESS][DOMAIN_NAME]"
type input "14966767"
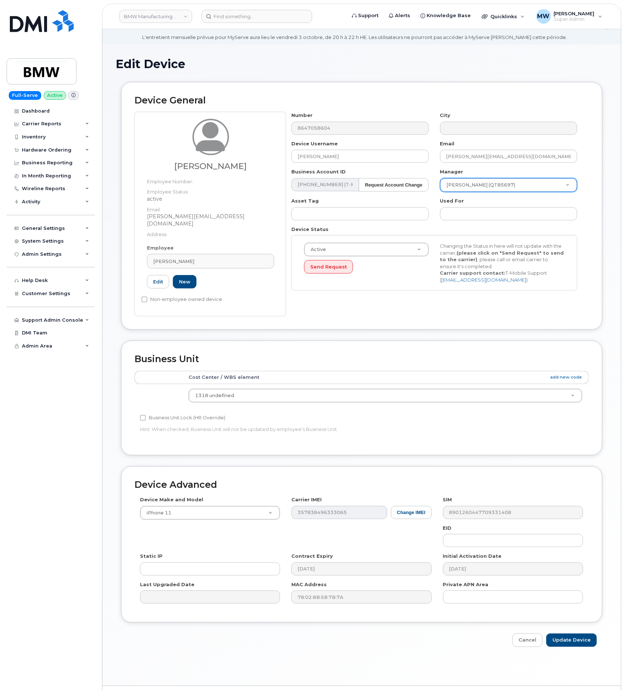
scroll to position [42, 0]
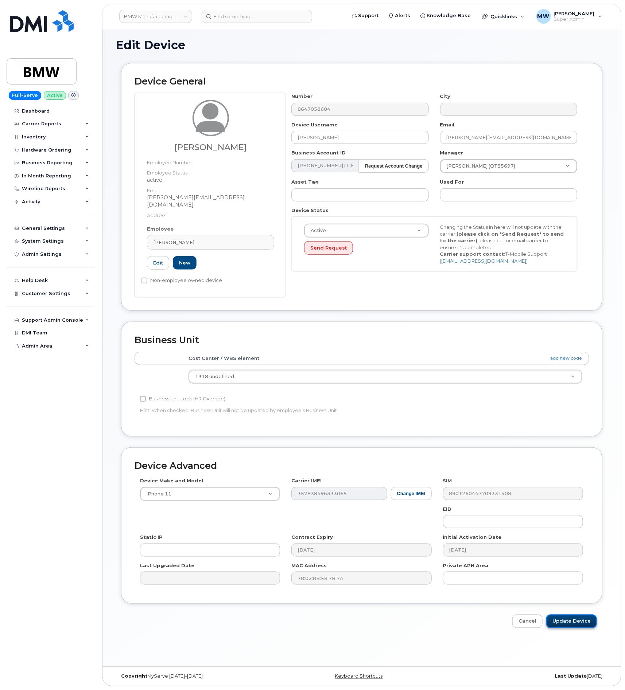
click at [557, 615] on input "Update Device" at bounding box center [571, 621] width 51 height 13
type input "Saving..."
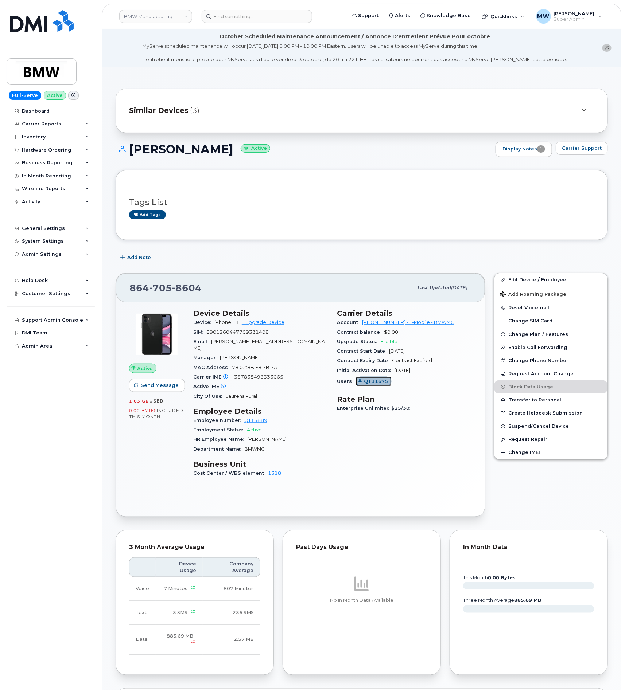
click at [369, 383] on span "QT11675" at bounding box center [376, 381] width 24 height 7
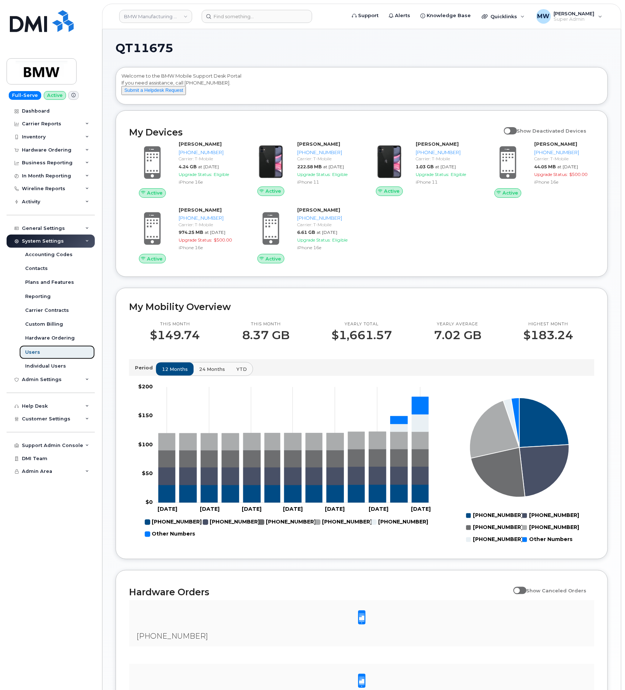
click at [37, 350] on div "Users" at bounding box center [32, 352] width 15 height 7
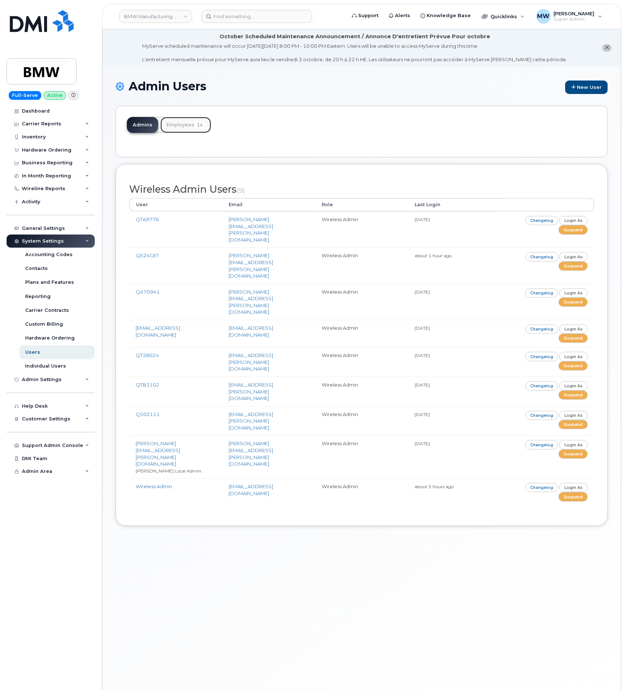
click at [174, 123] on link "Employees 14" at bounding box center [185, 125] width 51 height 16
click at [179, 119] on link "Employees 14" at bounding box center [185, 125] width 51 height 16
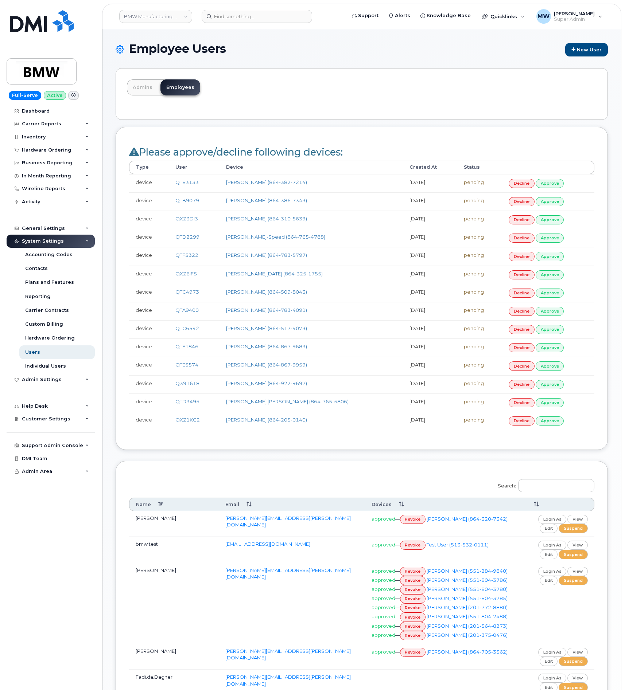
scroll to position [256, 0]
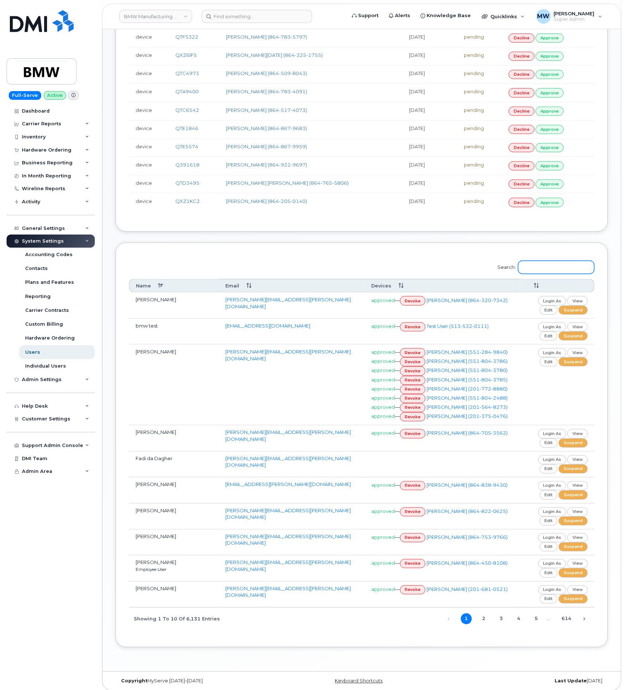
click at [543, 274] on input "Search:" at bounding box center [556, 267] width 76 height 13
click at [554, 274] on input "Search:" at bounding box center [556, 267] width 76 height 13
paste input "[PERSON_NAME]"
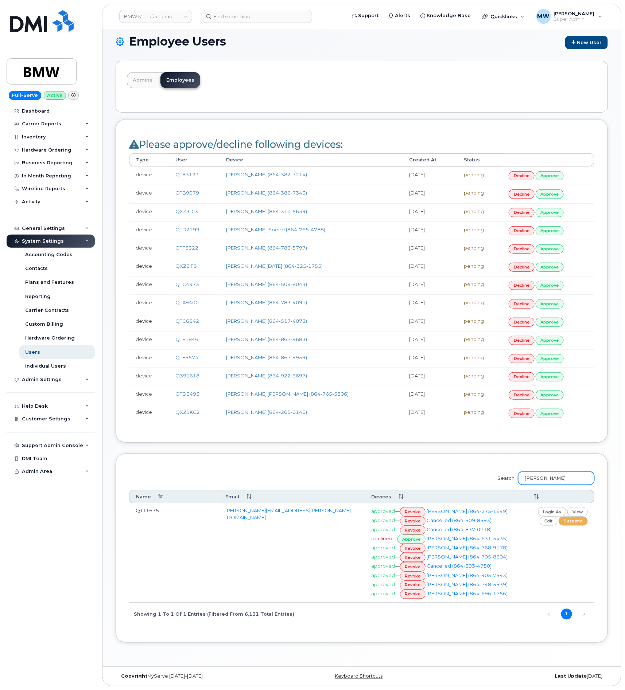
type input "[PERSON_NAME]"
click at [422, 553] on link "revoke" at bounding box center [413, 557] width 26 height 9
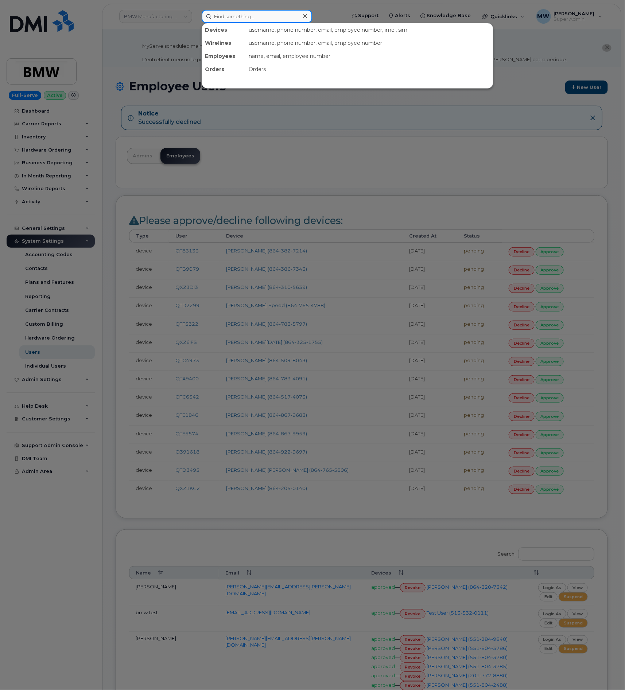
paste input "8643157176"
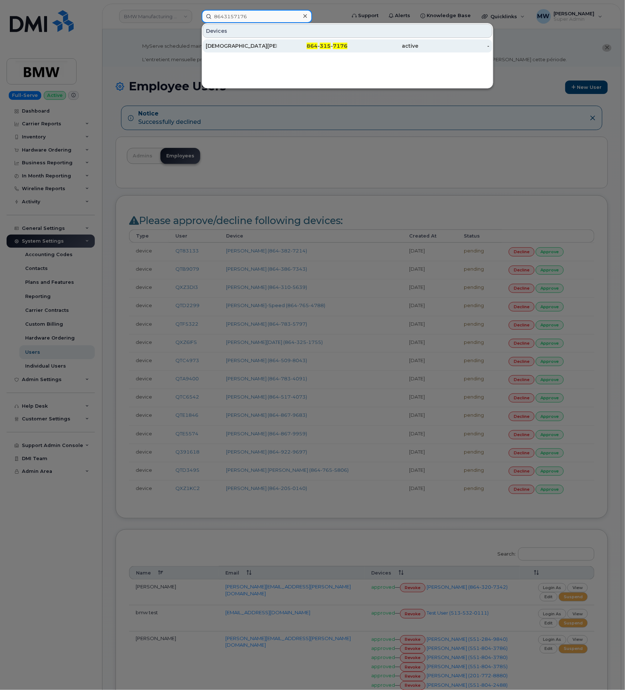
type input "8643157176"
click at [310, 47] on span "864" at bounding box center [311, 46] width 11 height 7
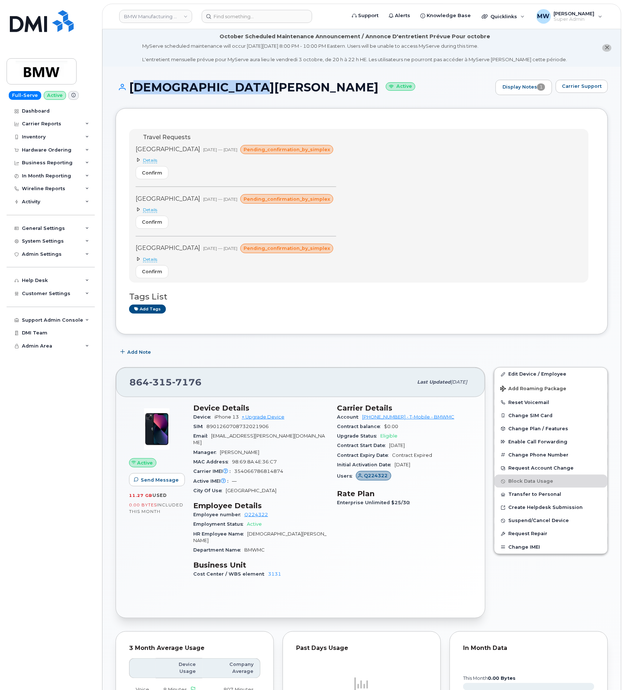
drag, startPoint x: 232, startPoint y: 86, endPoint x: 130, endPoint y: 87, distance: 101.7
click at [130, 87] on h1 "Christian Pudenz Active" at bounding box center [304, 87] width 376 height 13
copy h1 "Christian Pudenz"
drag, startPoint x: 360, startPoint y: 421, endPoint x: 392, endPoint y: 421, distance: 32.8
click at [392, 421] on div "Account 972523090 - T-Mobile - BMWMC" at bounding box center [404, 416] width 135 height 9
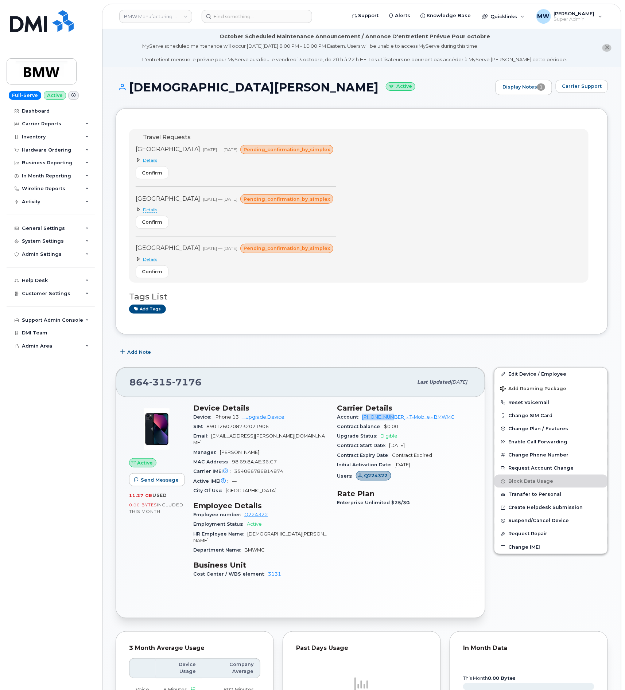
copy link "972523090"
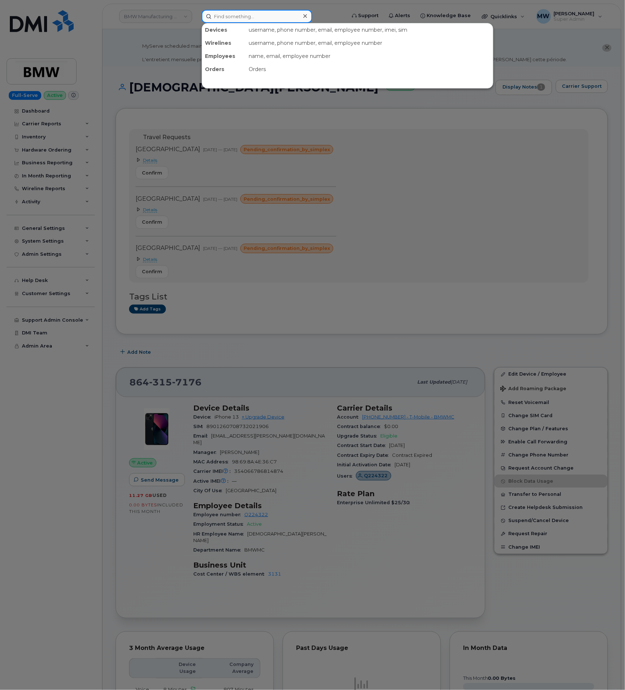
click at [295, 21] on input at bounding box center [256, 16] width 110 height 13
paste input "(864) 768-9178"
type input "(864) 768-9178"
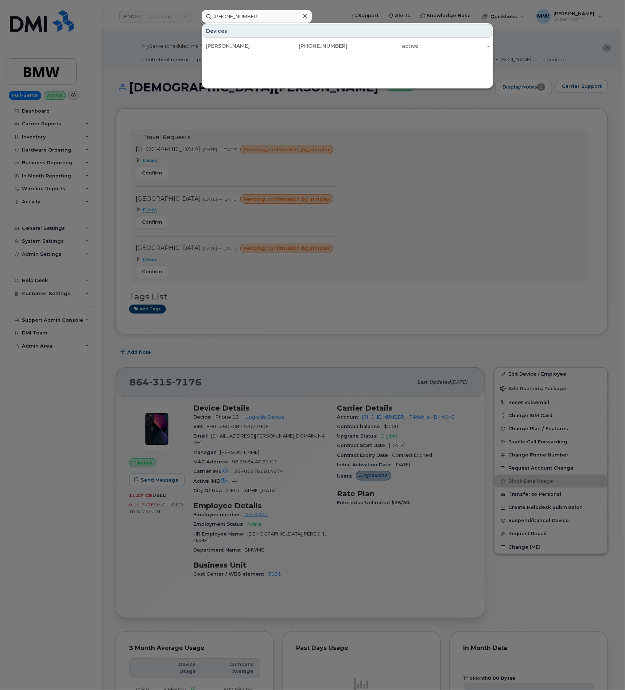
click at [308, 57] on div "Devices Sherri Rookard 864-768-9178 active -" at bounding box center [346, 56] width 291 height 66
click at [309, 46] on div "864-768-9178" at bounding box center [312, 45] width 71 height 7
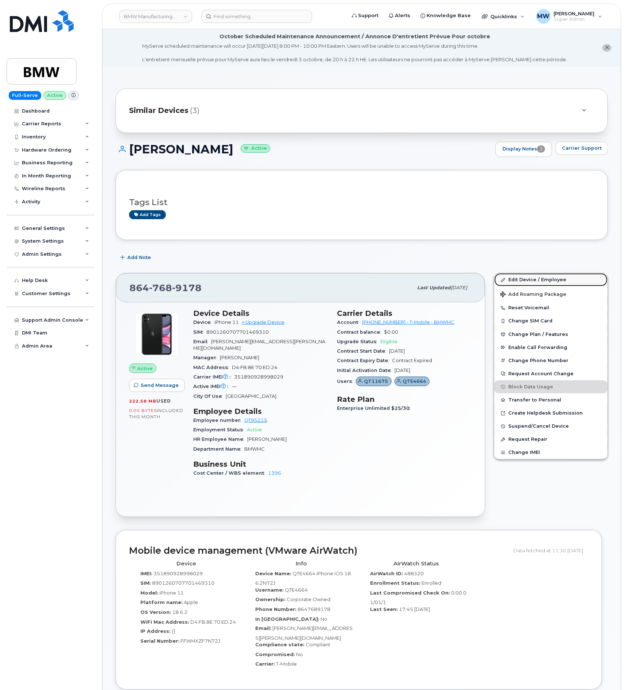
click at [517, 275] on link "Edit Device / Employee" at bounding box center [550, 279] width 113 height 13
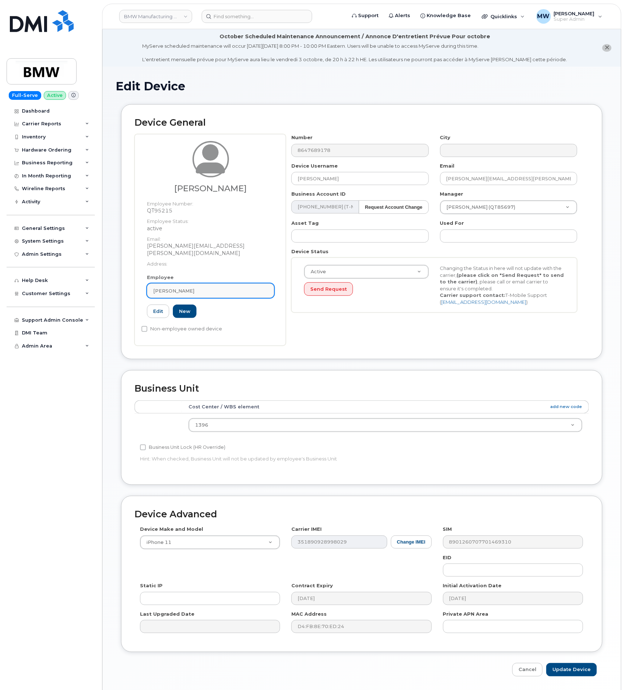
click at [228, 287] on div "[PERSON_NAME]" at bounding box center [210, 290] width 115 height 7
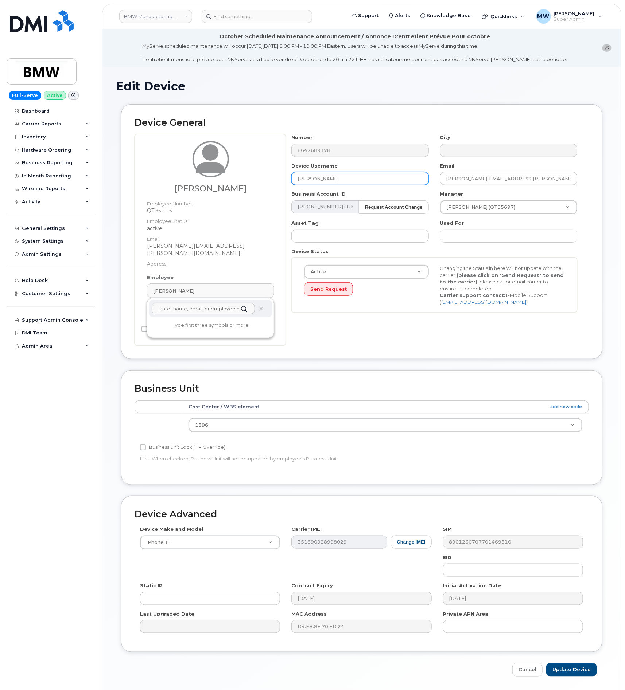
drag, startPoint x: 361, startPoint y: 181, endPoint x: 282, endPoint y: 183, distance: 79.1
click at [286, 181] on div "Device Username [PERSON_NAME]" at bounding box center [360, 174] width 148 height 23
paste input "[PERSON_NAME]"
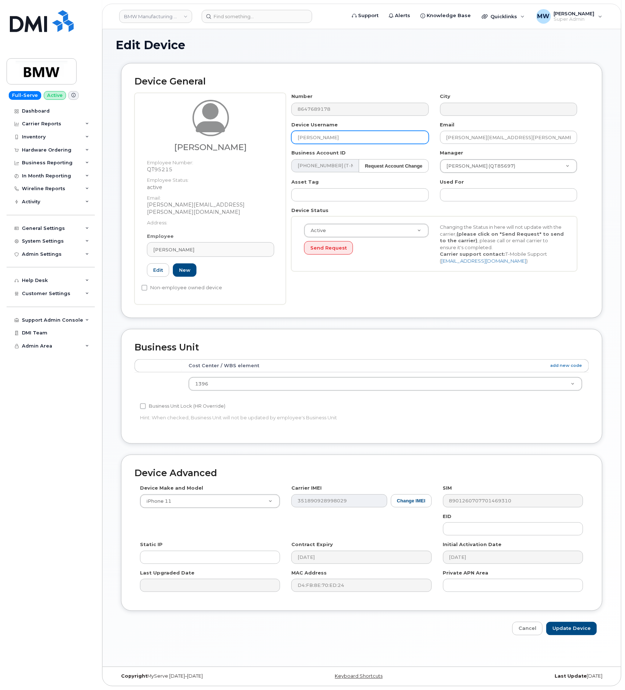
type input "[PERSON_NAME]"
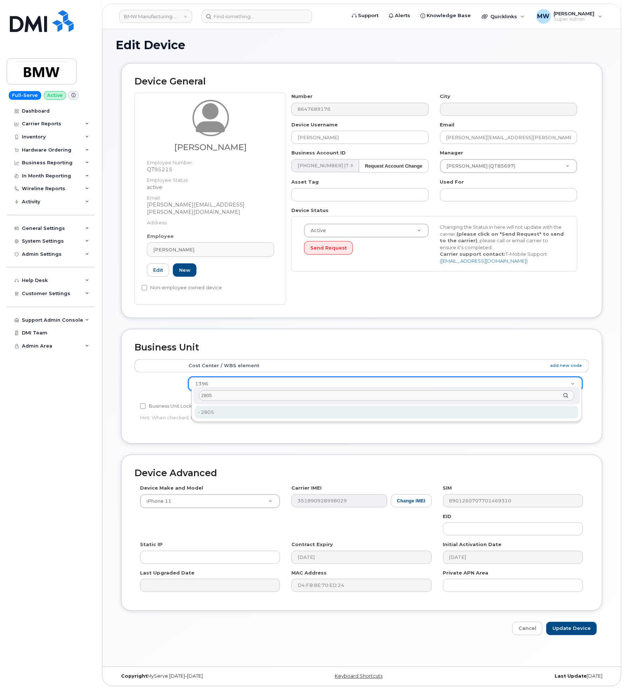
type input "2805"
type input "14966877"
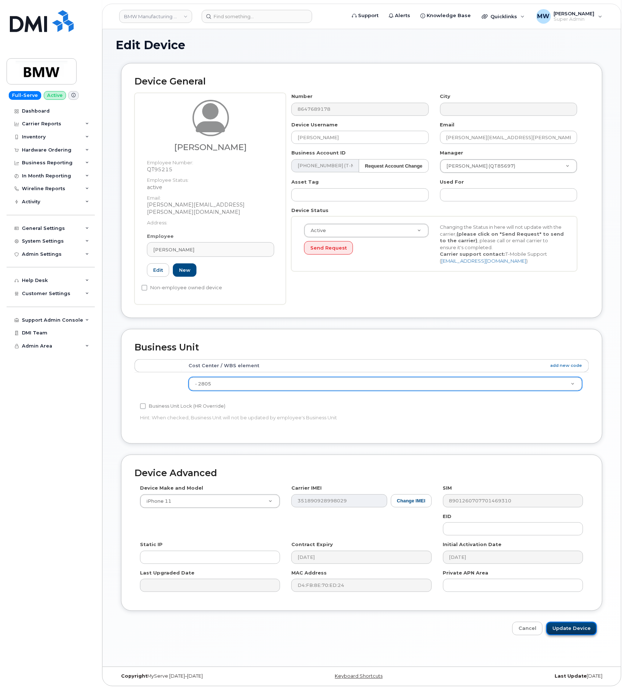
click at [564, 622] on input "Update Device" at bounding box center [571, 628] width 51 height 13
type input "Saving..."
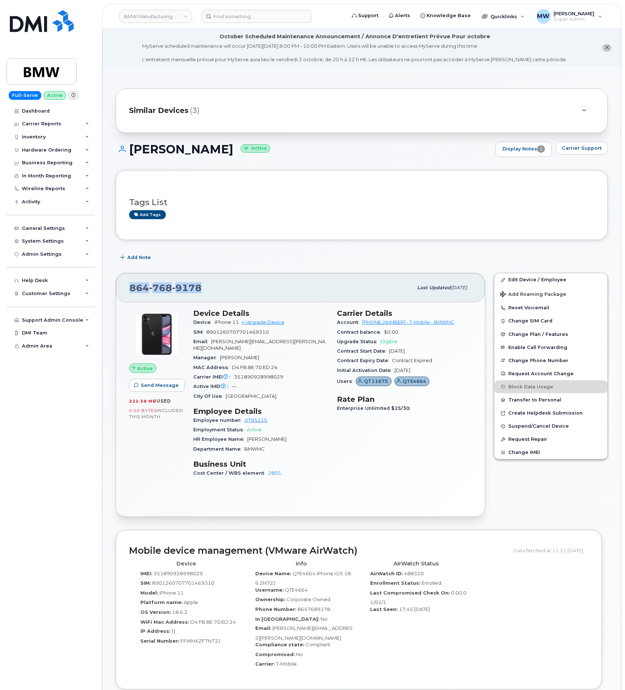
drag, startPoint x: 193, startPoint y: 288, endPoint x: 125, endPoint y: 287, distance: 68.1
click at [125, 287] on div "[PHONE_NUMBER] Last updated [DATE]" at bounding box center [300, 287] width 369 height 29
copy span "[PHONE_NUMBER]"
click at [39, 146] on div "Hardware Ordering" at bounding box center [51, 150] width 88 height 13
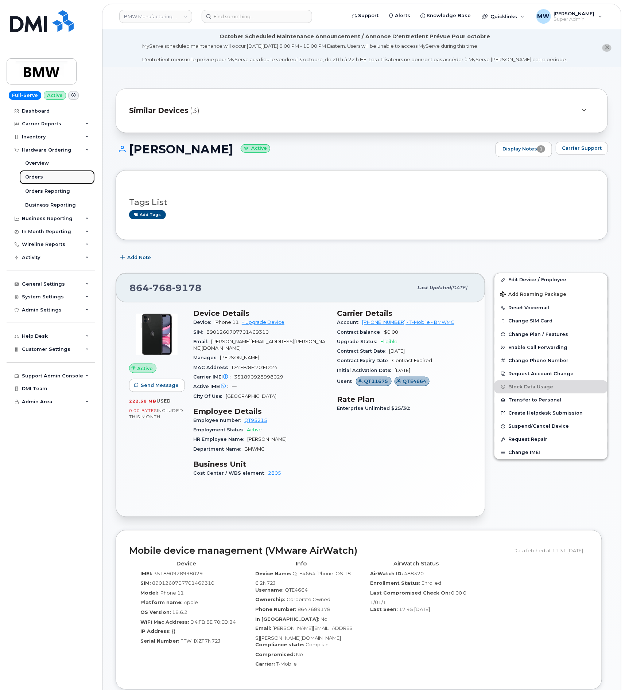
click at [37, 175] on div "Orders" at bounding box center [34, 177] width 18 height 7
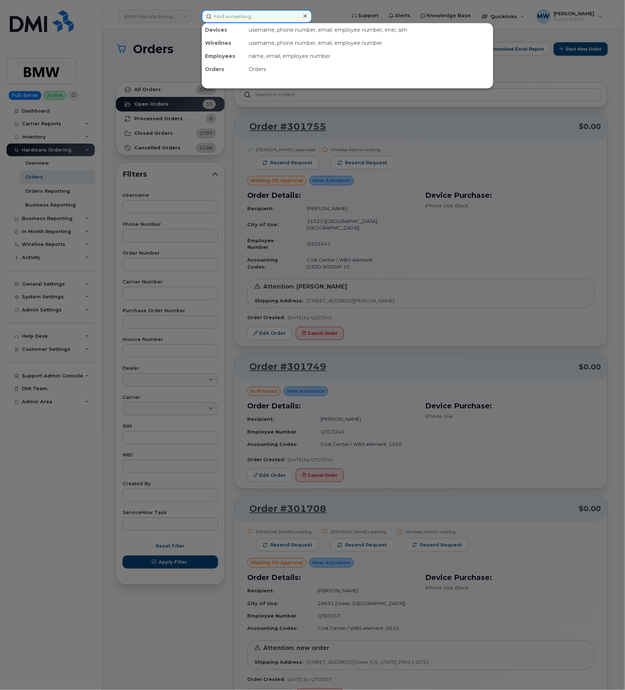
click at [238, 20] on input at bounding box center [256, 16] width 110 height 13
paste input "8643157176"
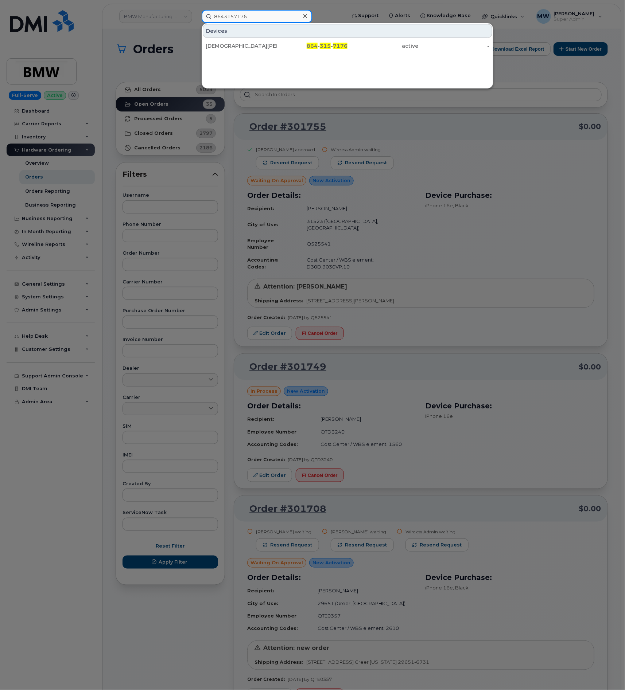
type input "8643157176"
click at [317, 47] on span "864" at bounding box center [311, 46] width 11 height 7
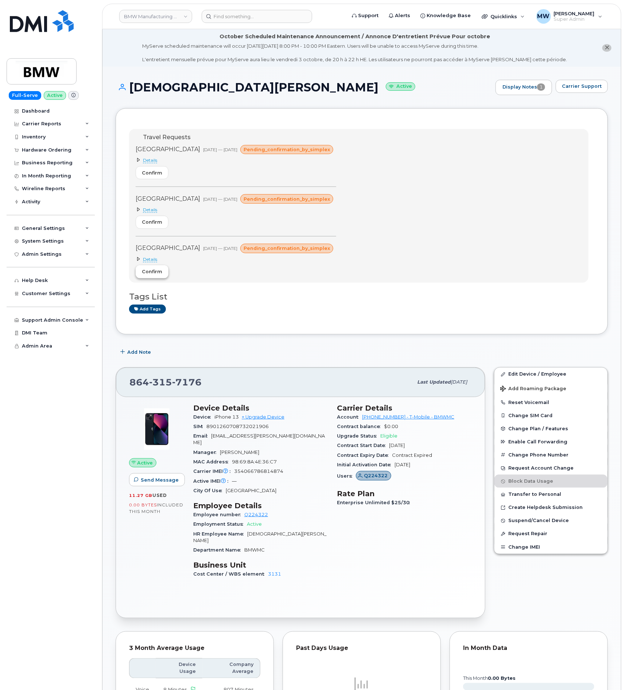
click at [152, 275] on span "Confirm" at bounding box center [152, 271] width 20 height 7
click at [39, 149] on div "Hardware Ordering" at bounding box center [47, 150] width 50 height 6
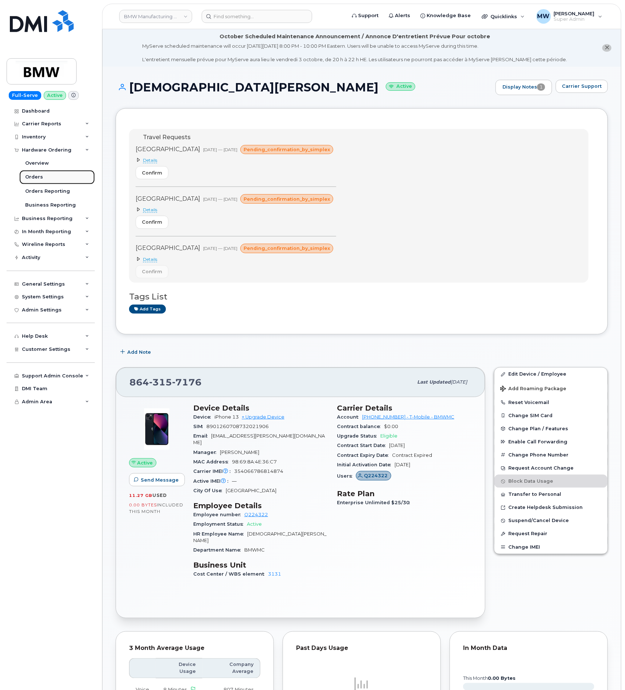
click at [38, 177] on div "Orders" at bounding box center [34, 177] width 18 height 7
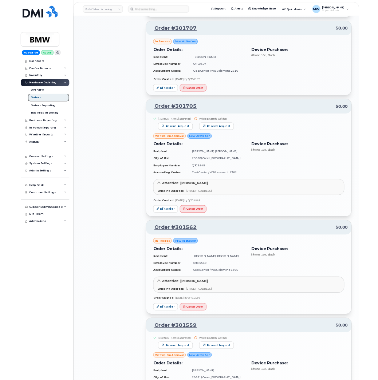
scroll to position [820, 0]
